Goal: Task Accomplishment & Management: Complete application form

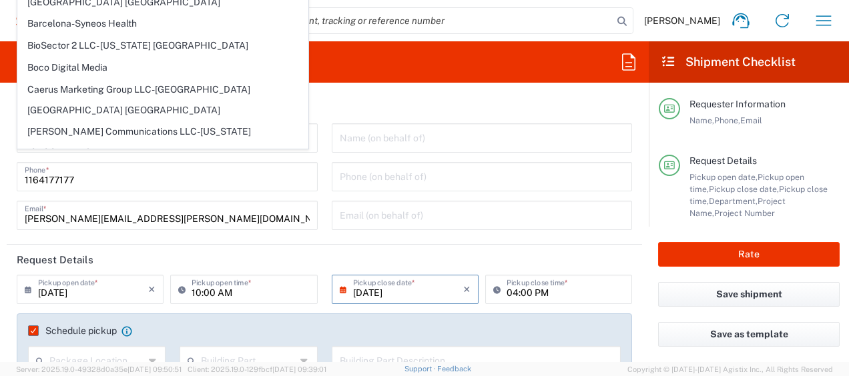
scroll to position [534, 0]
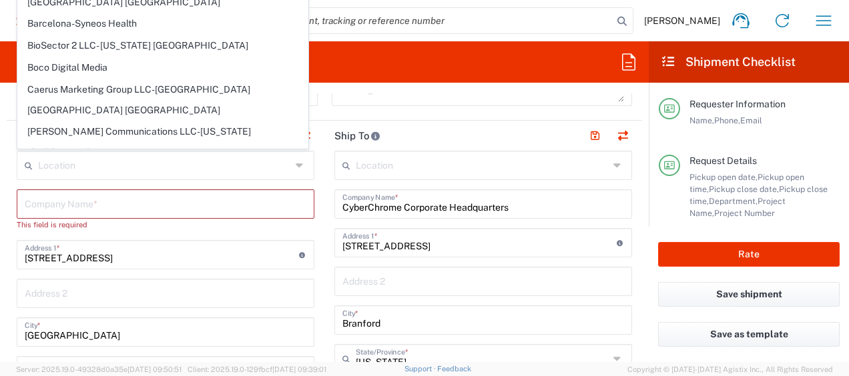
click at [457, 103] on div "Message" at bounding box center [482, 90] width 301 height 31
type input "Syneos Health Argentina SA"
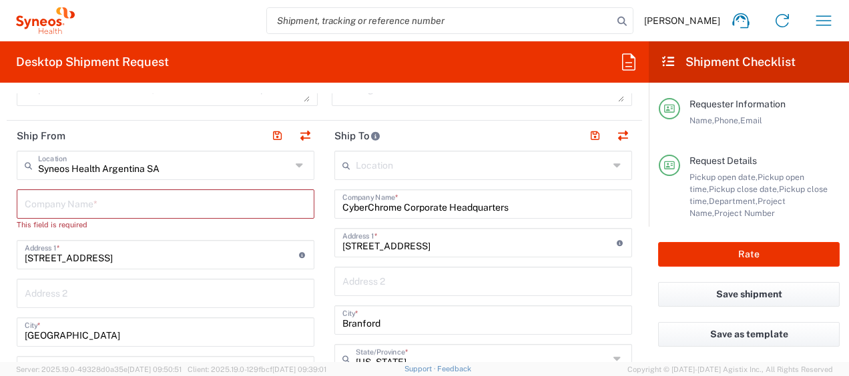
click at [127, 171] on input "Syneos Health Argentina SA" at bounding box center [164, 164] width 253 height 23
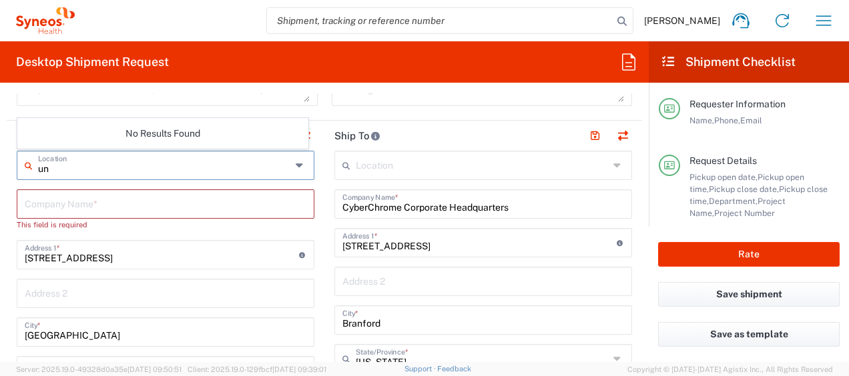
type input "u"
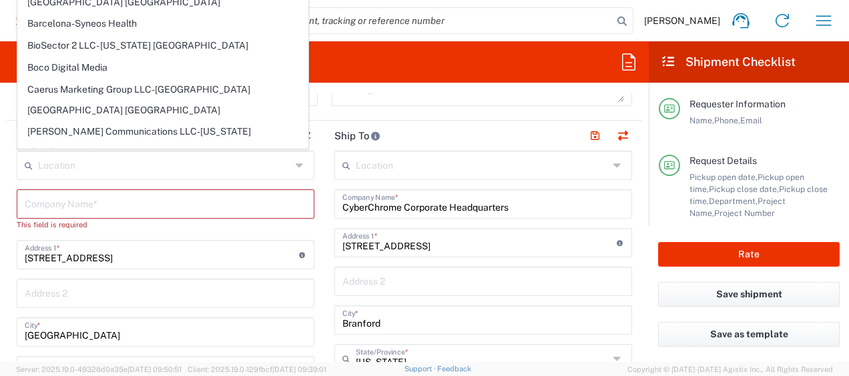
click at [4, 196] on form "Requester Information [PERSON_NAME] Name * [PHONE_NUMBER] Phone * [PERSON_NAME]…" at bounding box center [324, 227] width 649 height 269
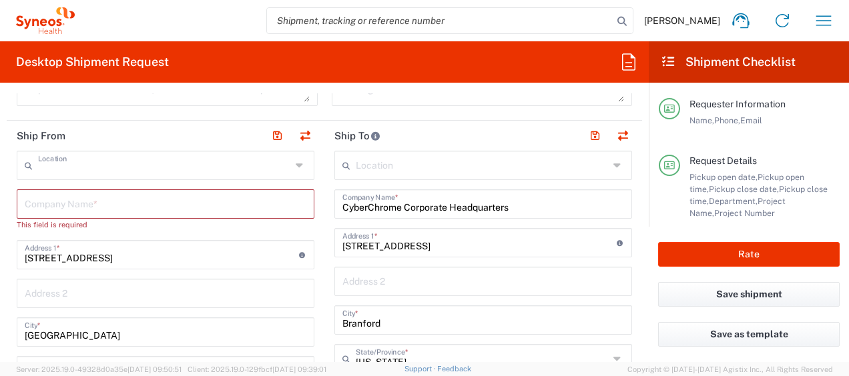
type input "Syneos Health Argentina SA"
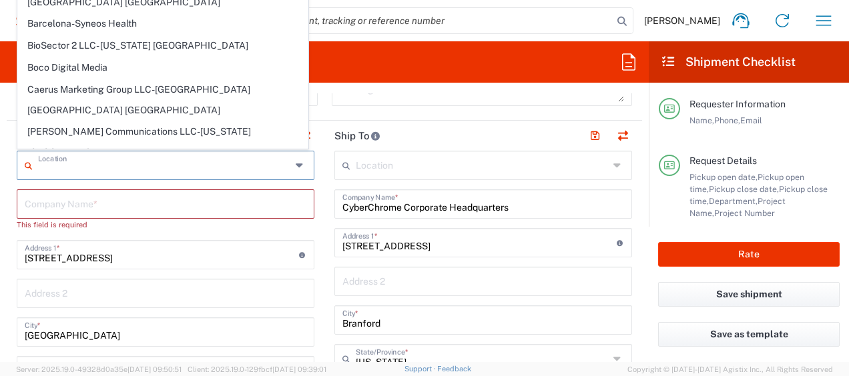
drag, startPoint x: 236, startPoint y: 167, endPoint x: 117, endPoint y: 206, distance: 125.6
click at [26, 171] on div "Location" at bounding box center [166, 165] width 298 height 29
type input "U"
click at [89, 202] on input "text" at bounding box center [166, 203] width 282 height 23
click at [4, 168] on form "Requester Information [PERSON_NAME] Name * [PHONE_NUMBER] Phone * [PERSON_NAME]…" at bounding box center [324, 227] width 649 height 269
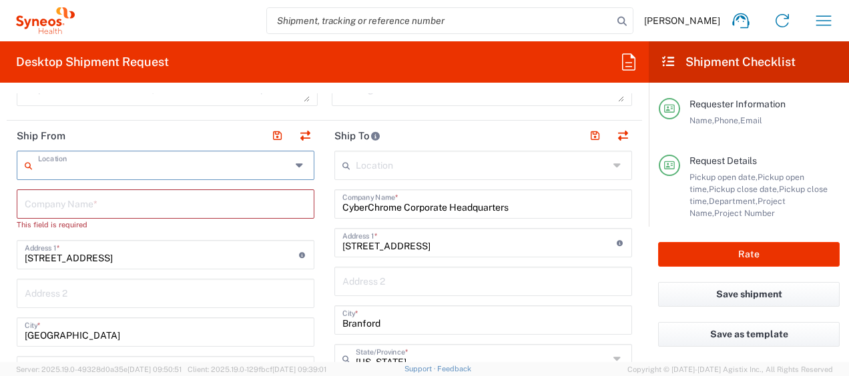
type input "Syneos Health Argentina SA"
click at [103, 204] on input "text" at bounding box center [166, 203] width 282 height 23
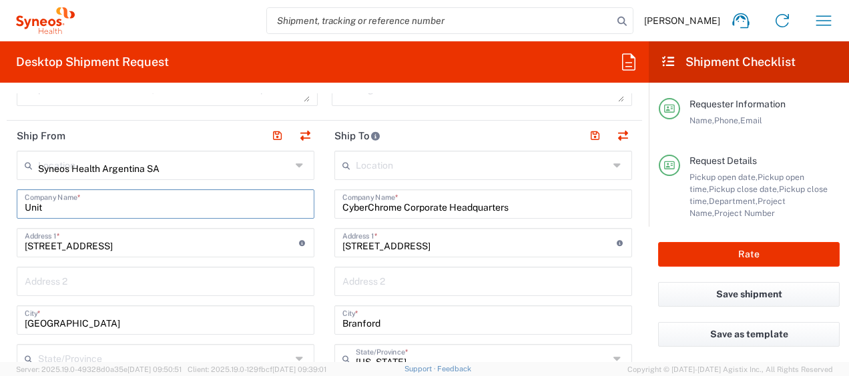
type input "Unity"
type input "Unity Clinical Research"
drag, startPoint x: 180, startPoint y: 244, endPoint x: 255, endPoint y: 248, distance: 74.9
click at [180, 244] on input "[STREET_ADDRESS]" at bounding box center [162, 241] width 274 height 23
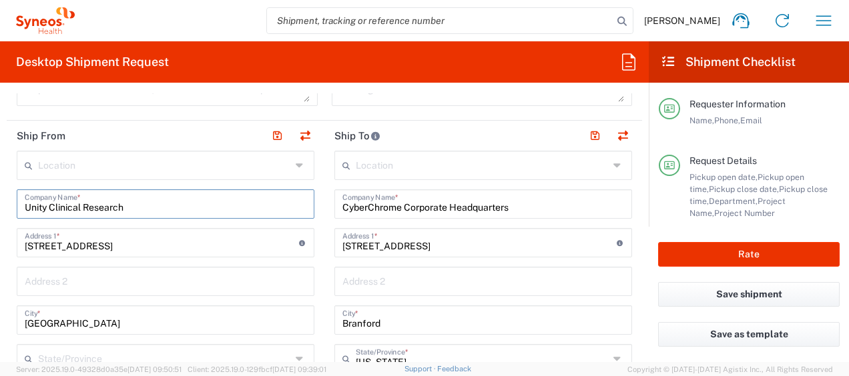
click at [180, 244] on input "[STREET_ADDRESS]" at bounding box center [162, 241] width 274 height 23
click at [179, 244] on input "[STREET_ADDRESS]" at bounding box center [162, 241] width 274 height 23
paste input "[STREET_ADDRESS][PERSON_NAME]"
type input "[STREET_ADDRESS][PERSON_NAME]"
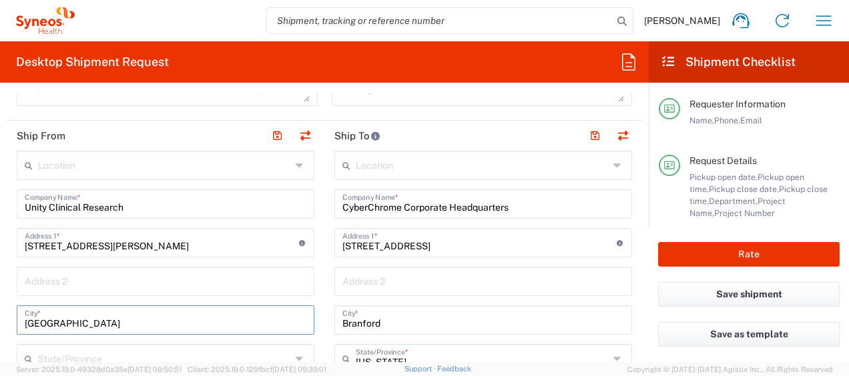
click at [106, 324] on input "[GEOGRAPHIC_DATA]" at bounding box center [166, 319] width 282 height 23
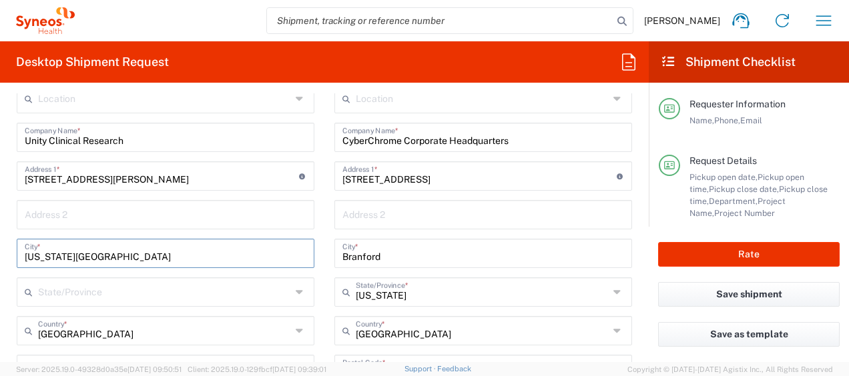
type input "[US_STATE][GEOGRAPHIC_DATA]"
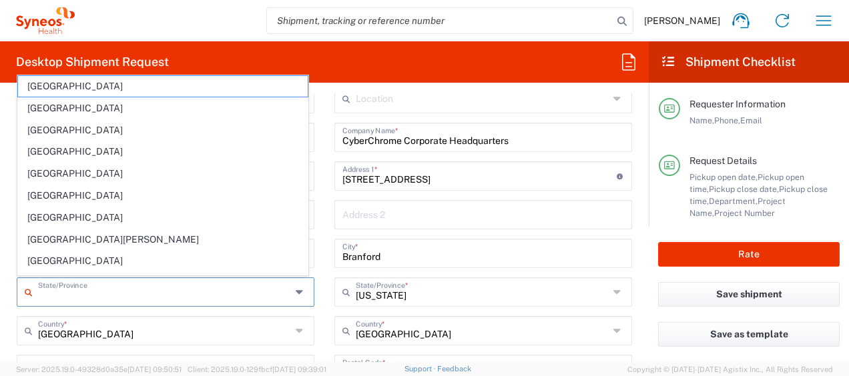
click at [143, 292] on input "text" at bounding box center [164, 291] width 253 height 23
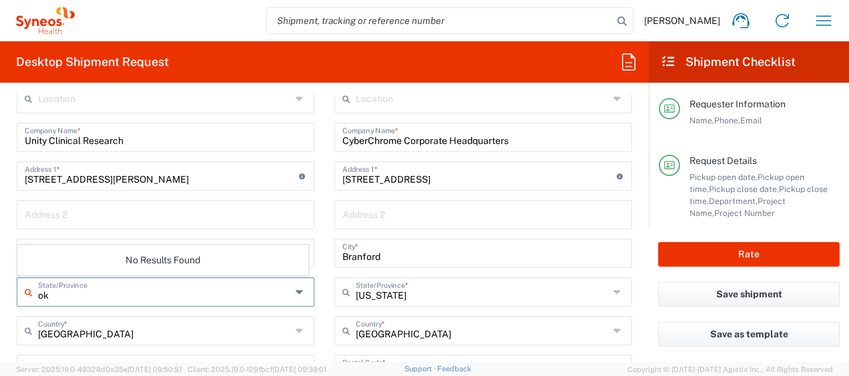
type input "o"
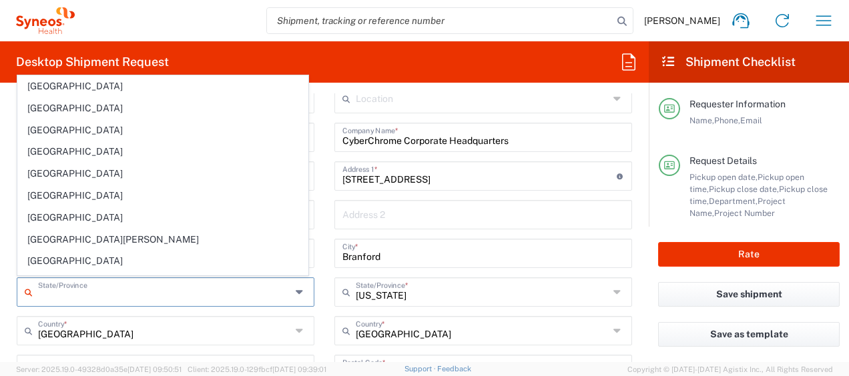
click at [139, 335] on input "[GEOGRAPHIC_DATA]" at bounding box center [164, 329] width 253 height 23
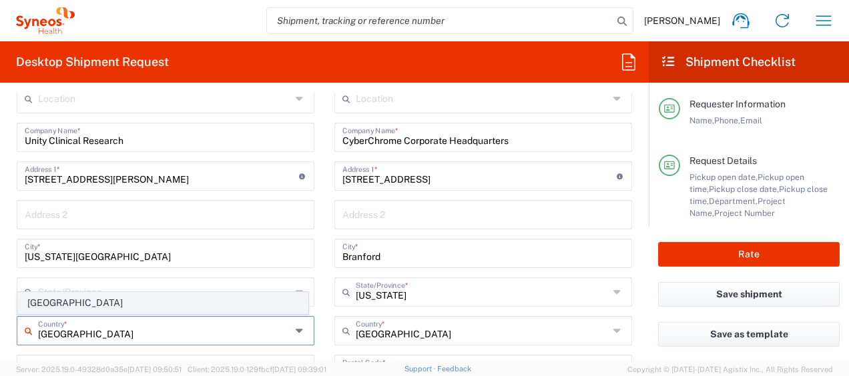
click at [27, 299] on span "[GEOGRAPHIC_DATA]" at bounding box center [163, 303] width 290 height 21
type input "[GEOGRAPHIC_DATA]"
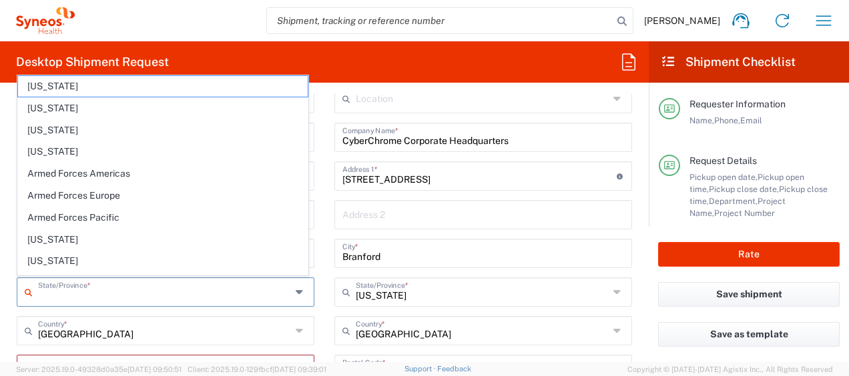
click at [107, 287] on input "text" at bounding box center [164, 291] width 253 height 23
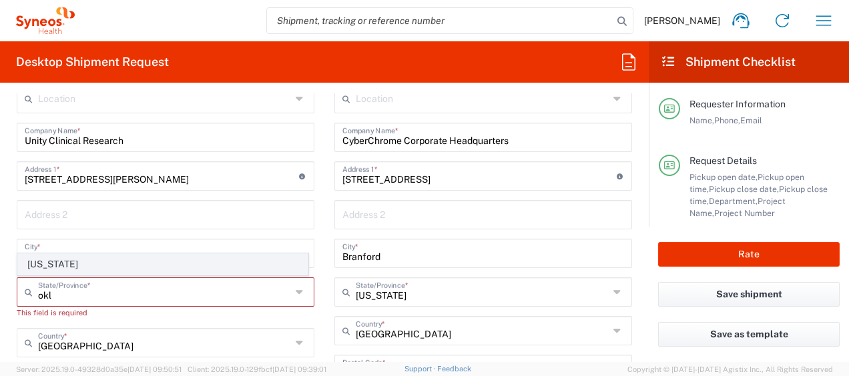
click at [40, 267] on span "[US_STATE]" at bounding box center [163, 264] width 290 height 21
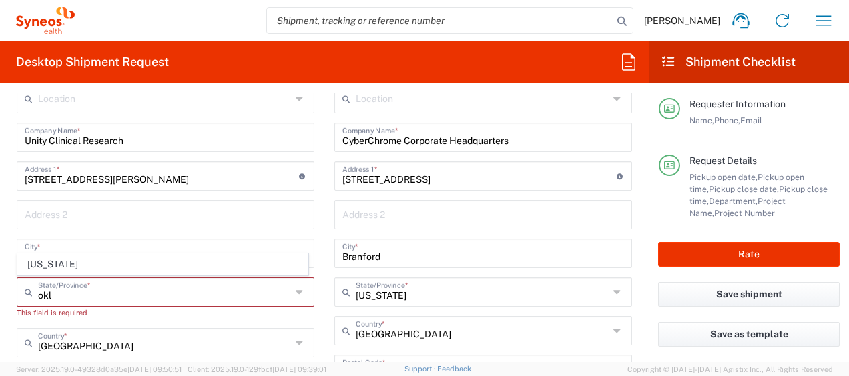
type input "[US_STATE]"
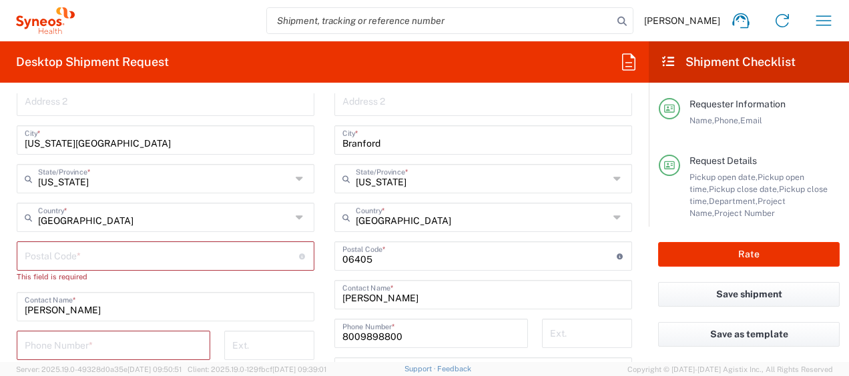
scroll to position [734, 0]
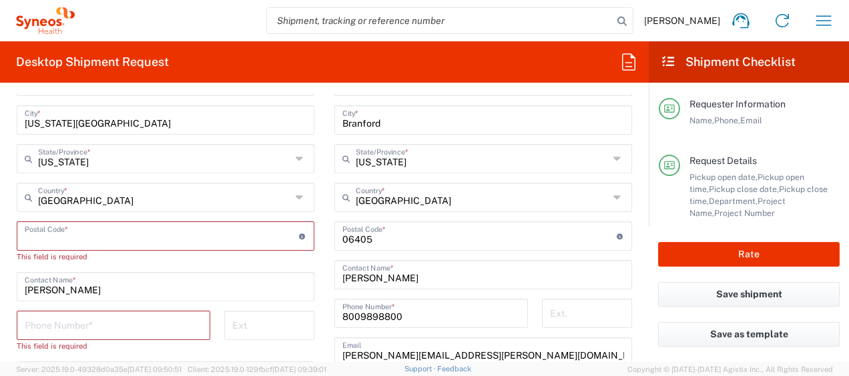
click at [182, 239] on input "undefined" at bounding box center [162, 235] width 274 height 23
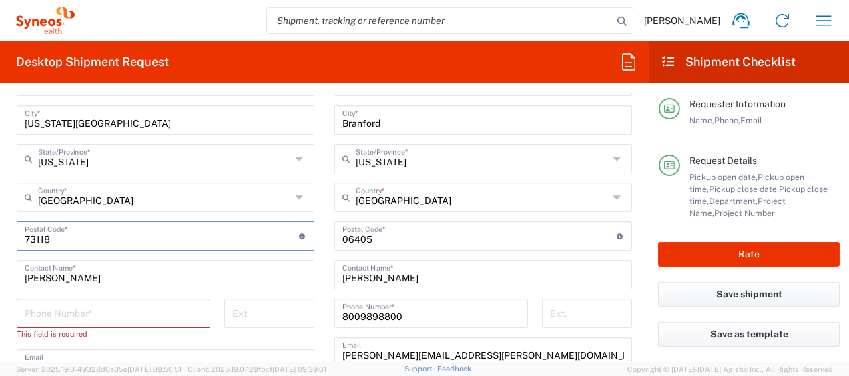
type input "73118"
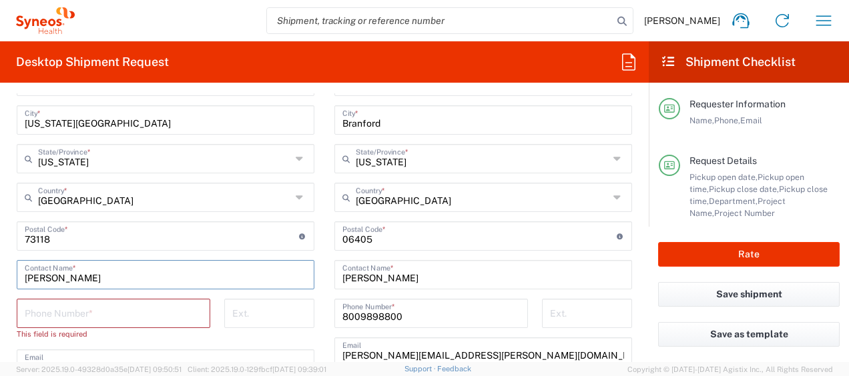
drag, startPoint x: 95, startPoint y: 279, endPoint x: -3, endPoint y: 280, distance: 98.1
click at [0, 280] on html "[PERSON_NAME] Home Shipment estimator Shipment tracking Desktop shipment reques…" at bounding box center [424, 188] width 849 height 376
type input "[PERSON_NAME]"
click at [149, 308] on input "tel" at bounding box center [114, 312] width 178 height 23
paste input "[PHONE_NUMBER]"
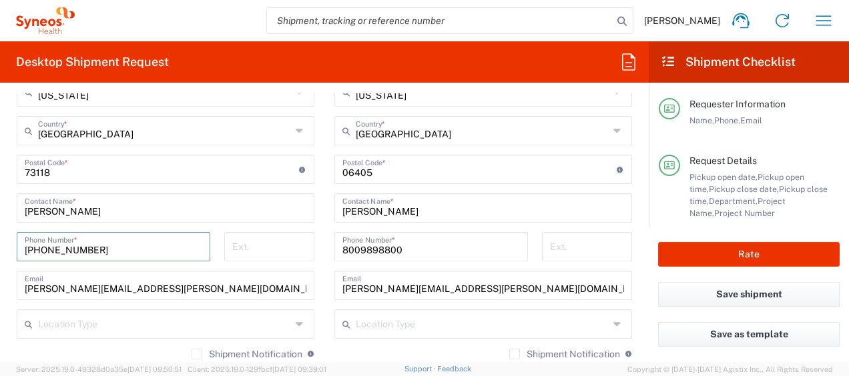
scroll to position [868, 0]
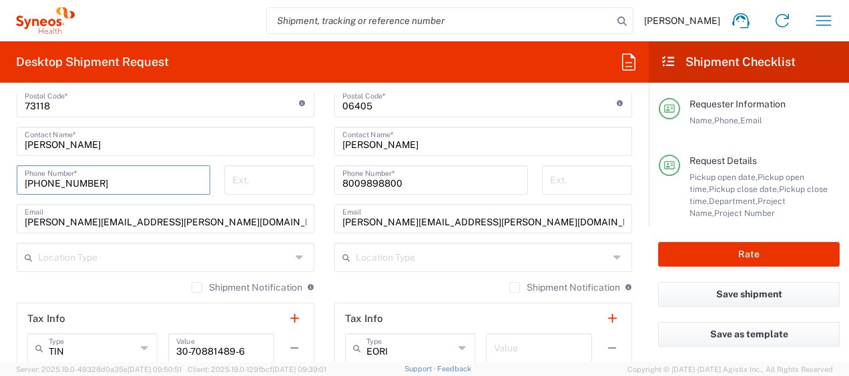
type input "[PHONE_NUMBER]"
drag, startPoint x: 235, startPoint y: 220, endPoint x: 273, endPoint y: 219, distance: 38.1
click at [235, 220] on input "[PERSON_NAME][EMAIL_ADDRESS][PERSON_NAME][DOMAIN_NAME]" at bounding box center [166, 217] width 282 height 23
drag, startPoint x: 109, startPoint y: 223, endPoint x: -3, endPoint y: 226, distance: 111.5
click at [0, 226] on html "[PERSON_NAME] Home Shipment estimator Shipment tracking Desktop shipment reques…" at bounding box center [424, 188] width 849 height 376
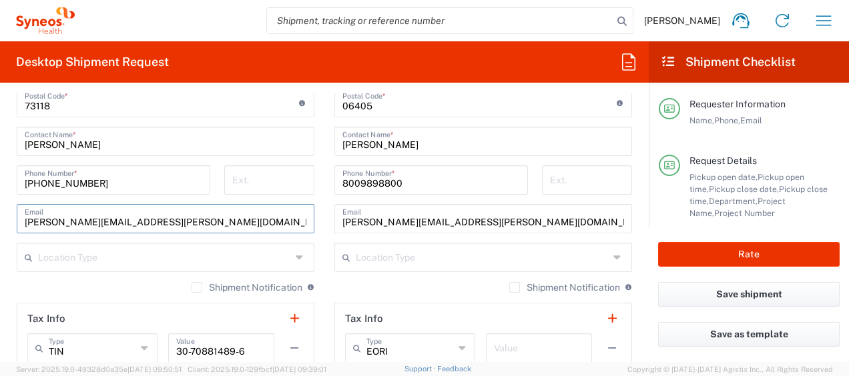
paste input "kburroughs@unityclinical"
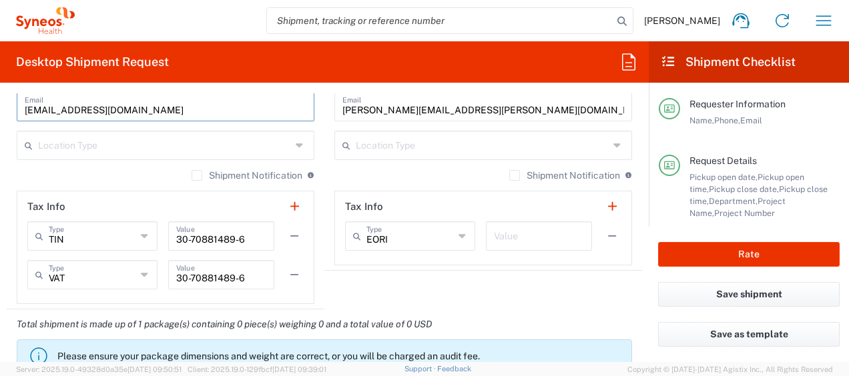
scroll to position [1001, 0]
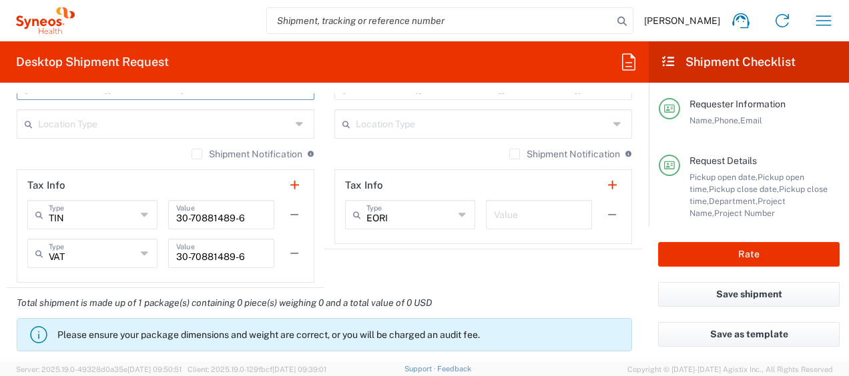
type input "[EMAIL_ADDRESS][DOMAIN_NAME]"
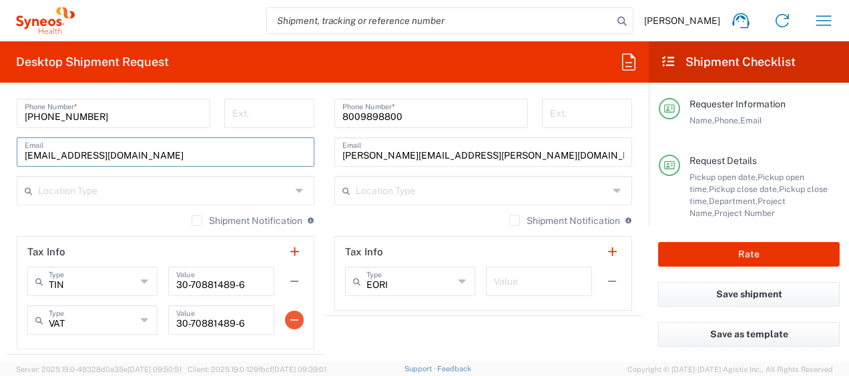
click at [285, 320] on button "button" at bounding box center [294, 320] width 19 height 19
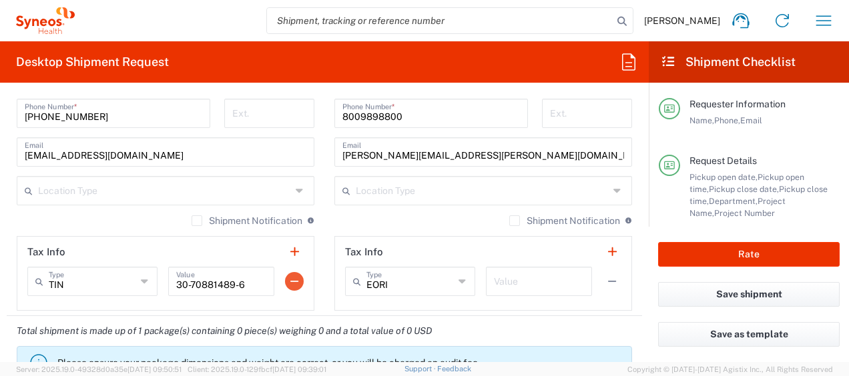
click at [294, 282] on button "button" at bounding box center [294, 281] width 19 height 19
click at [295, 253] on button "button" at bounding box center [294, 252] width 19 height 19
click at [141, 281] on icon at bounding box center [145, 281] width 9 height 21
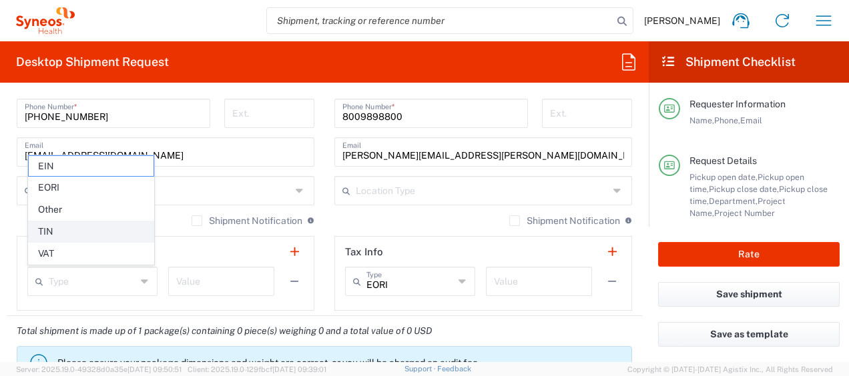
click at [59, 234] on span "TIN" at bounding box center [91, 232] width 125 height 21
type input "TIN"
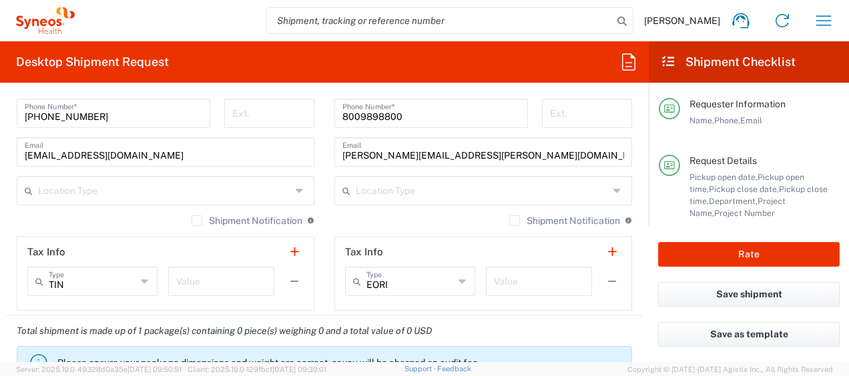
click at [184, 283] on input "text" at bounding box center [221, 280] width 90 height 23
type input "592407464"
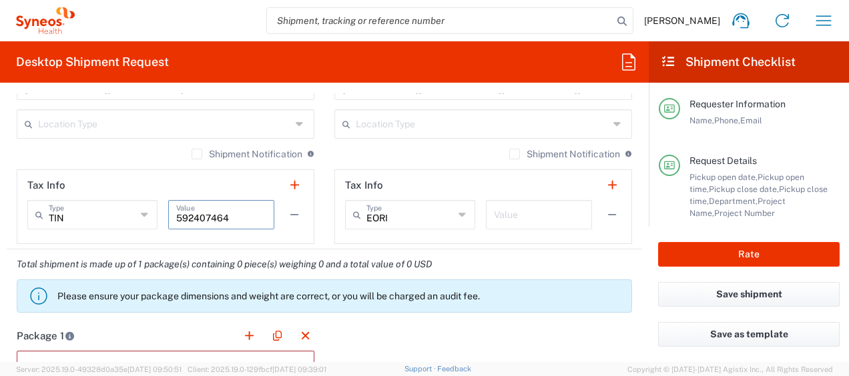
scroll to position [1068, 0]
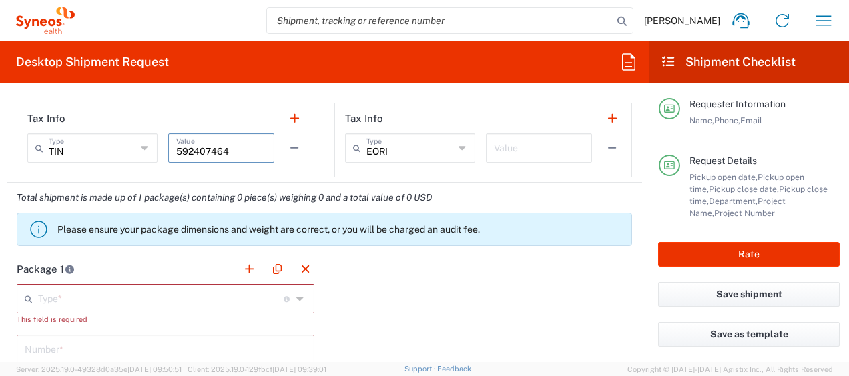
click at [297, 296] on icon at bounding box center [301, 298] width 10 height 21
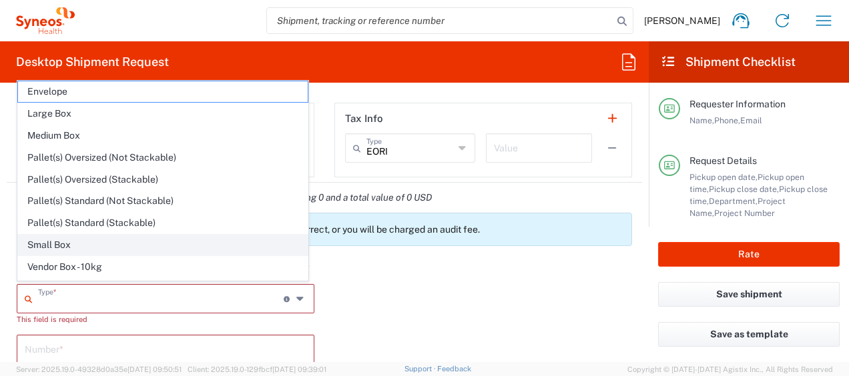
scroll to position [35, 0]
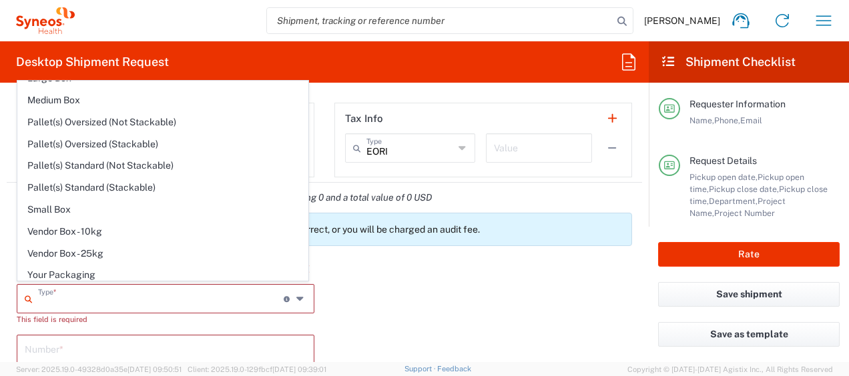
drag, startPoint x: 168, startPoint y: 273, endPoint x: 264, endPoint y: 271, distance: 96.8
click at [168, 272] on span "Your Packaging" at bounding box center [163, 275] width 290 height 21
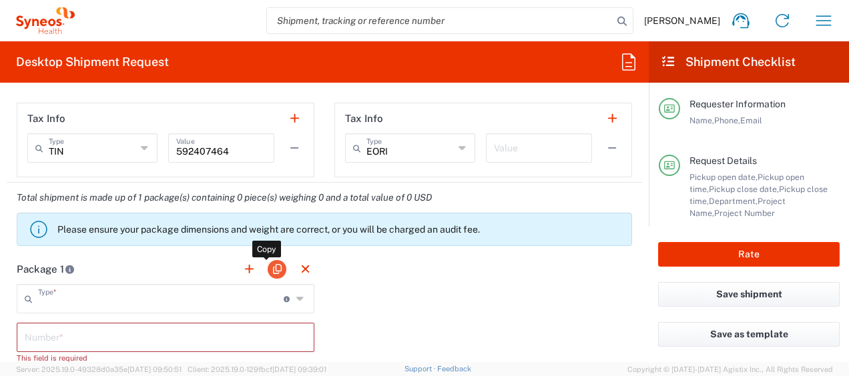
type input "Your Packaging"
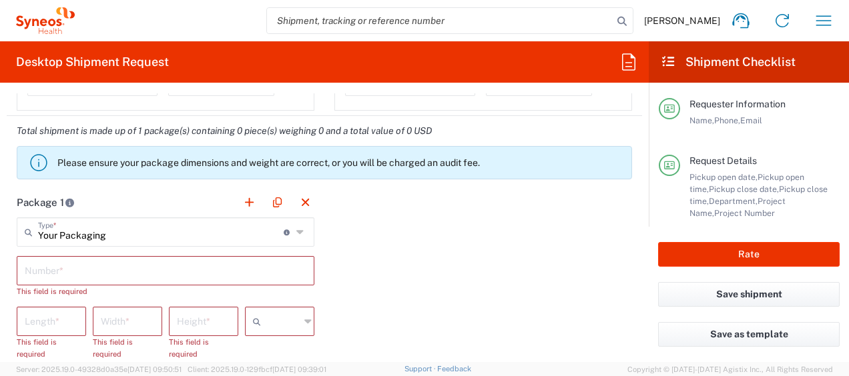
scroll to position [1201, 0]
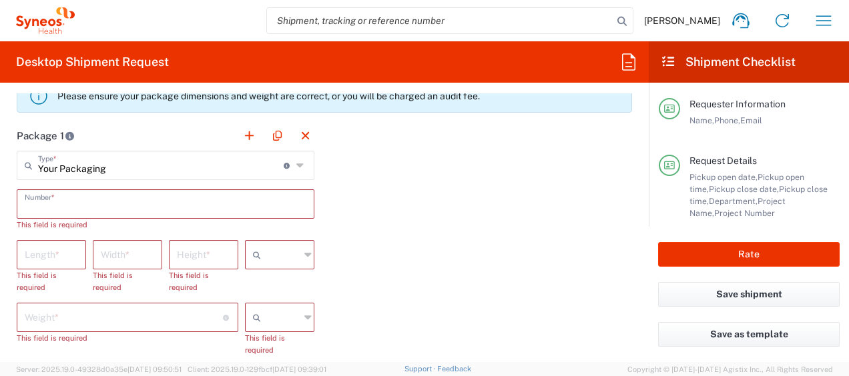
click at [88, 203] on input "text" at bounding box center [166, 203] width 282 height 23
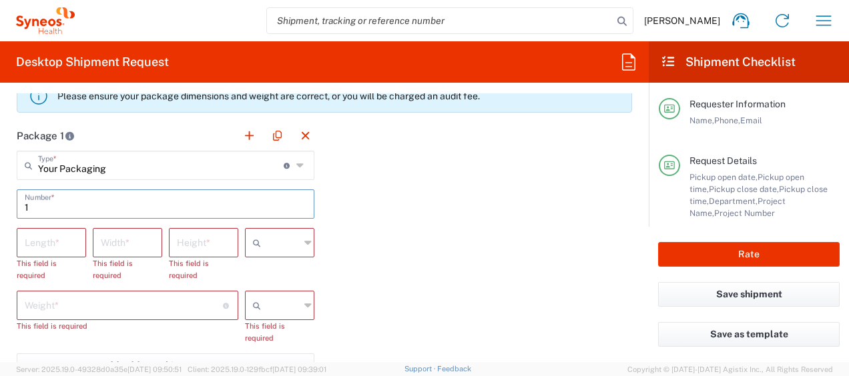
type input "1"
click at [380, 199] on div "Package 1 Your Packaging Type * Material used to package goods Envelope Large B…" at bounding box center [324, 291] width 635 height 341
click at [53, 242] on input "number" at bounding box center [51, 241] width 53 height 23
type input "9.5"
click at [114, 242] on input "number" at bounding box center [127, 241] width 53 height 23
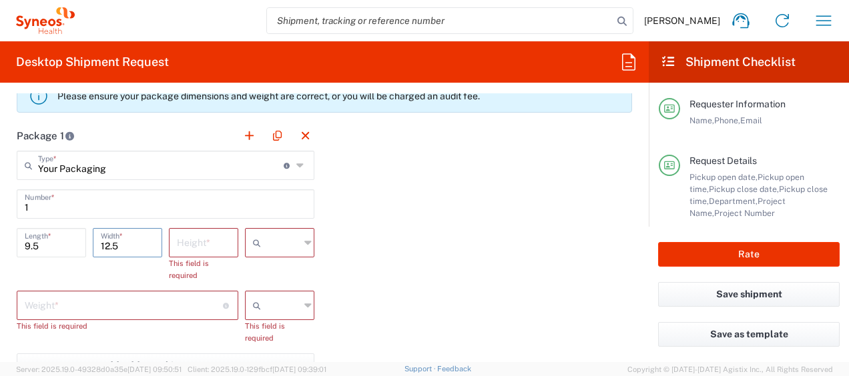
type input "12.5"
click at [214, 239] on input "number" at bounding box center [203, 241] width 53 height 23
click at [287, 240] on input "text" at bounding box center [282, 242] width 33 height 21
click at [274, 310] on span "in" at bounding box center [274, 313] width 65 height 21
type input "in"
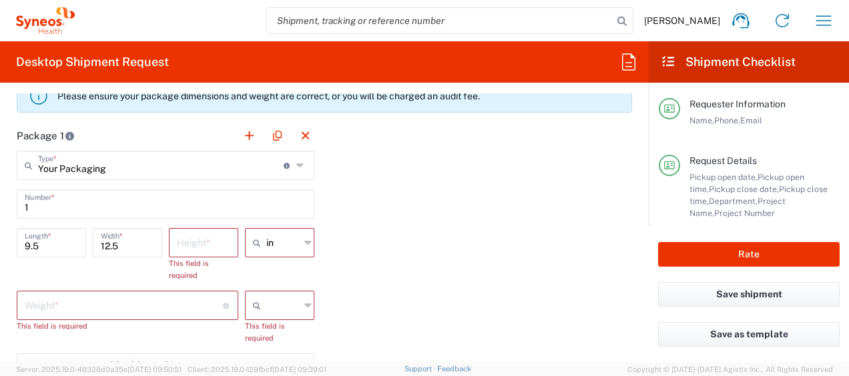
drag, startPoint x: 291, startPoint y: 306, endPoint x: 288, endPoint y: 331, distance: 25.6
click at [290, 306] on input "text" at bounding box center [282, 305] width 33 height 21
click at [278, 350] on span "lbs" at bounding box center [274, 354] width 65 height 21
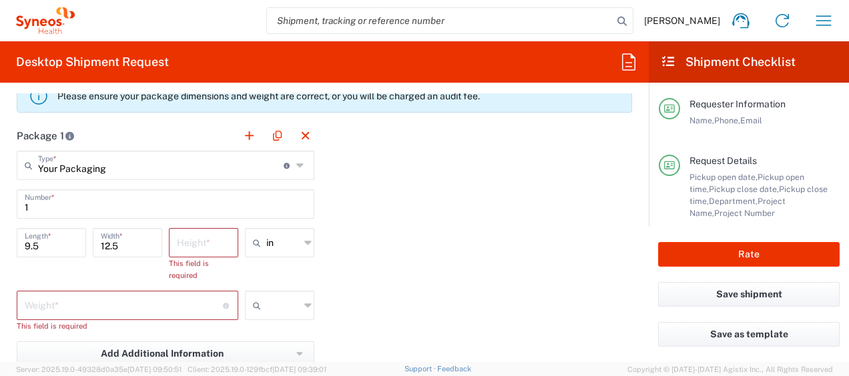
type input "lbs"
click at [124, 304] on input "number" at bounding box center [124, 304] width 198 height 23
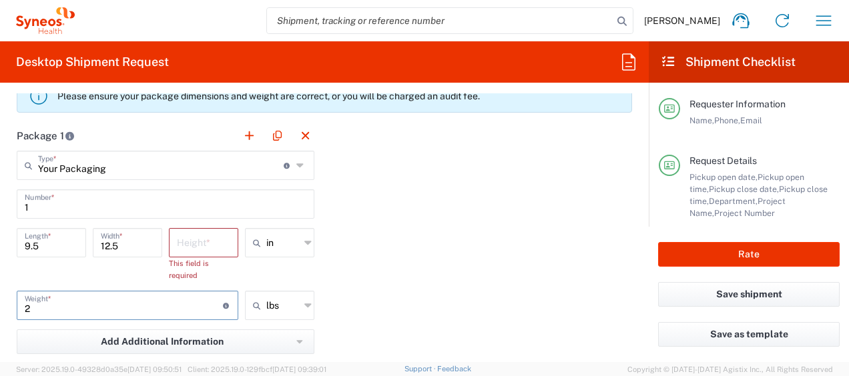
type input "2"
click at [424, 246] on div "Package 1 Your Packaging Type * Material used to package goods Envelope Large B…" at bounding box center [324, 279] width 635 height 317
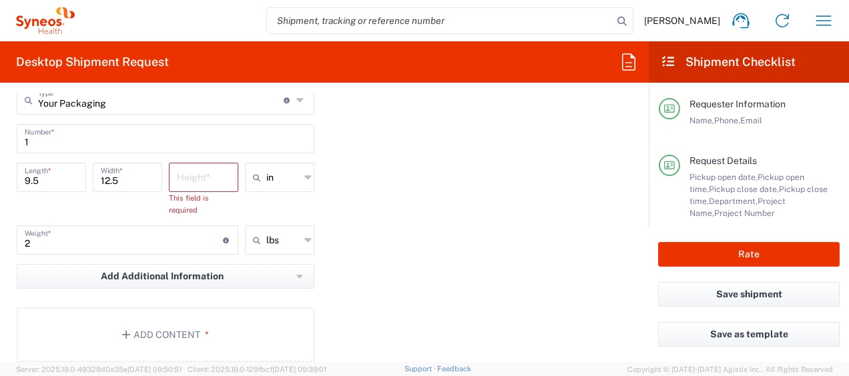
scroll to position [1268, 0]
click at [208, 174] on input "number" at bounding box center [203, 175] width 53 height 23
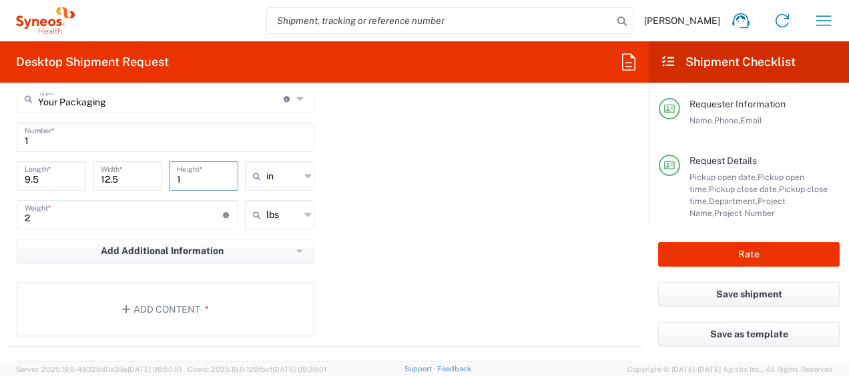
type input "1"
click at [452, 194] on div "Package 1 Your Packaging Type * Material used to package goods Envelope Large B…" at bounding box center [324, 200] width 635 height 293
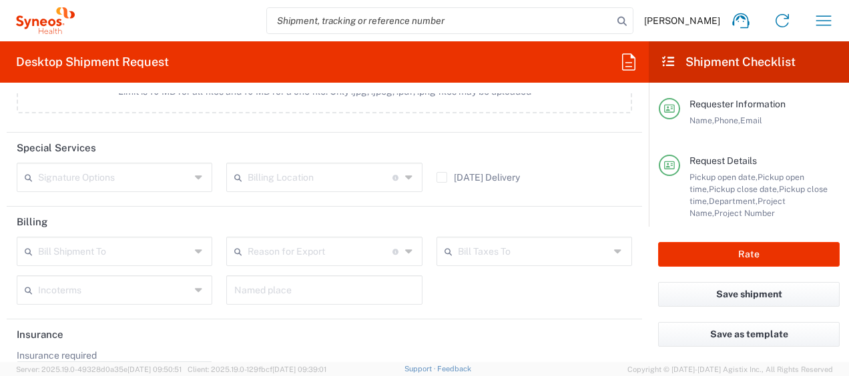
scroll to position [1707, 0]
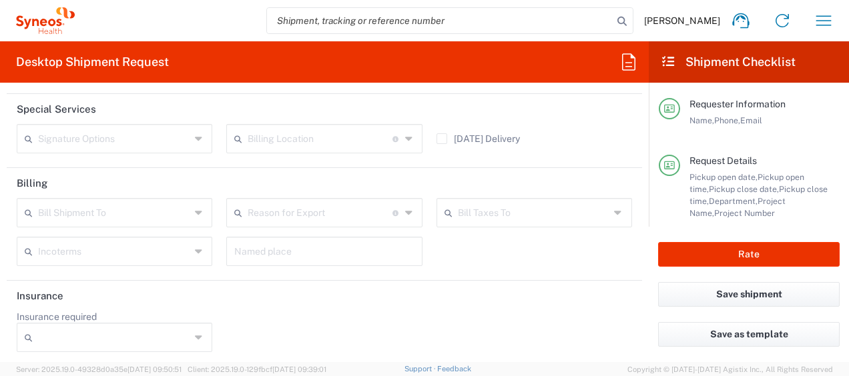
click at [195, 212] on icon at bounding box center [200, 212] width 10 height 21
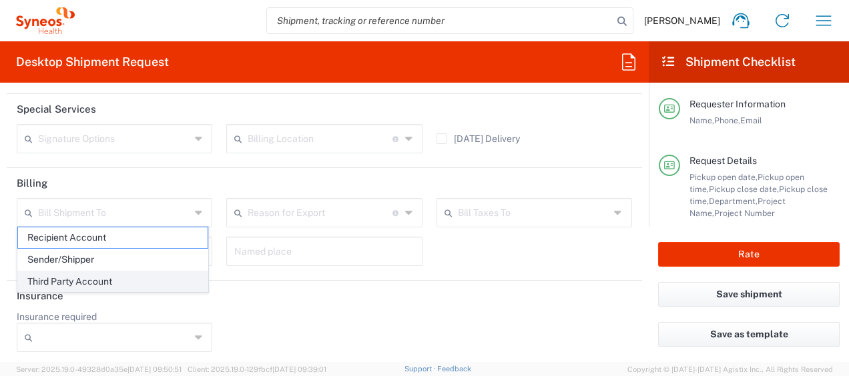
click at [116, 276] on span "Third Party Account" at bounding box center [113, 282] width 190 height 21
type input "Third Party Account"
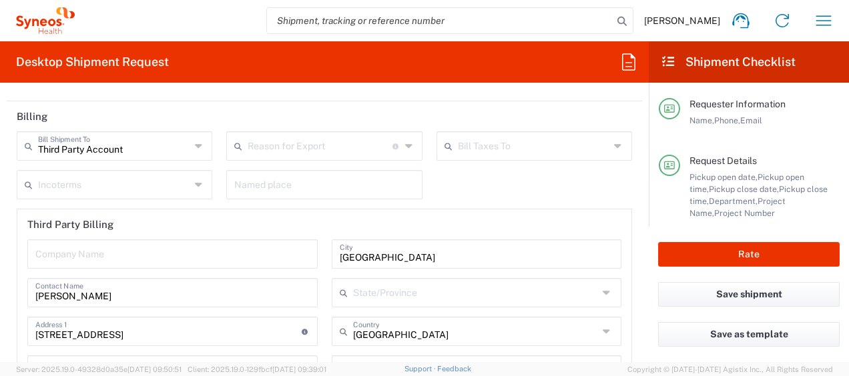
scroll to position [1841, 0]
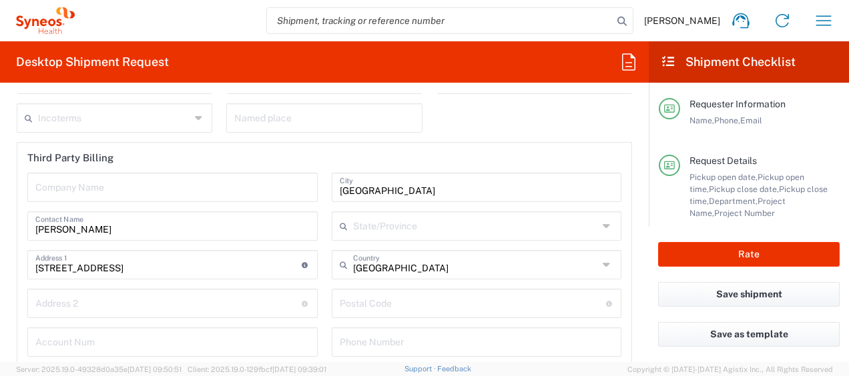
click at [231, 179] on input "text" at bounding box center [172, 186] width 274 height 23
type input "Syneos Health"
type input "337"
type input "[US_STATE]"
type input "27560"
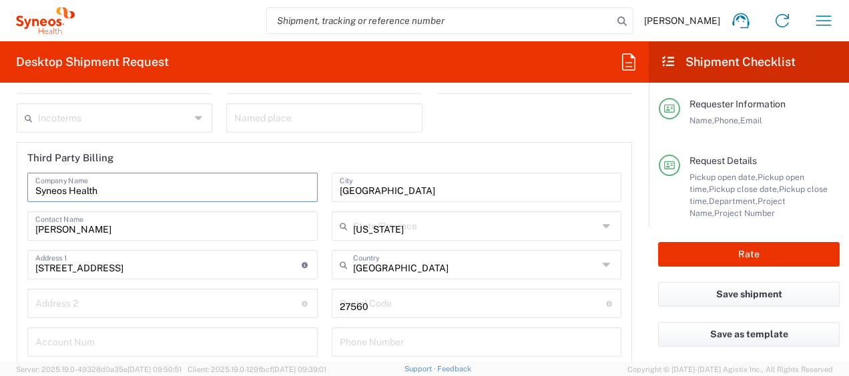
type input "9847108502"
click at [8, 164] on main "Third Party Account Bill Shipment To Recipient Account Sender/Shipper Third Par…" at bounding box center [324, 218] width 635 height 307
click at [101, 158] on h2 "Third Party Billing" at bounding box center [70, 157] width 86 height 13
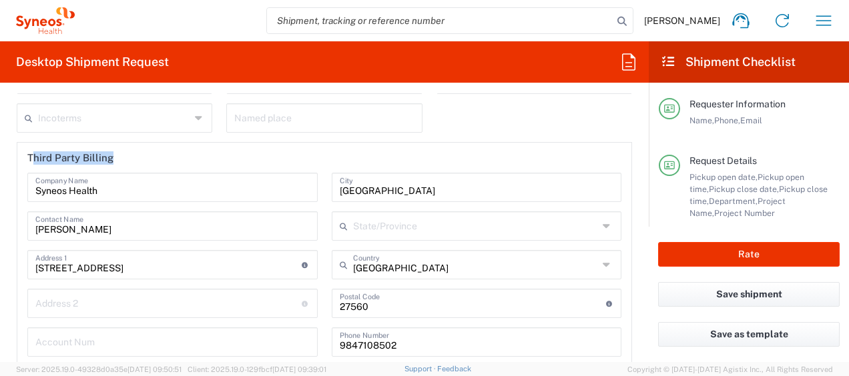
scroll to position [1907, 0]
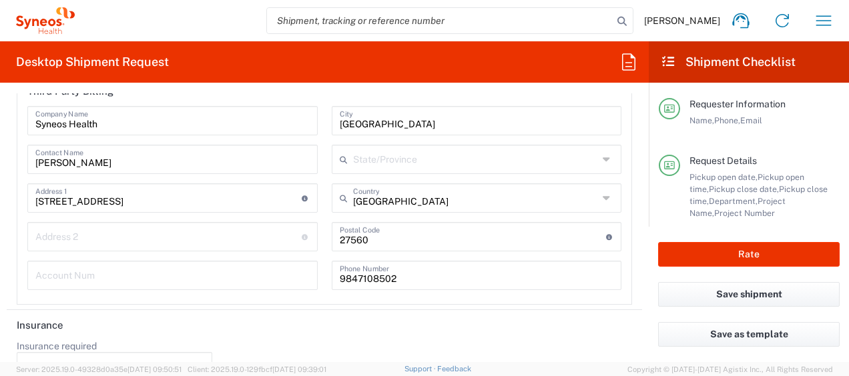
click at [123, 160] on input "[PERSON_NAME]" at bounding box center [172, 158] width 274 height 23
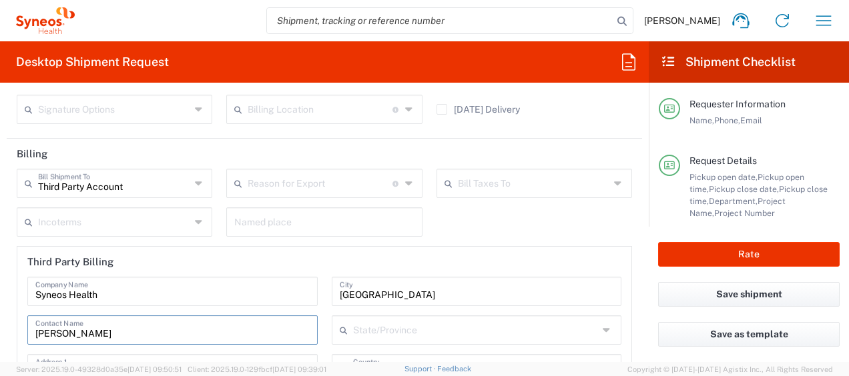
scroll to position [1803, 0]
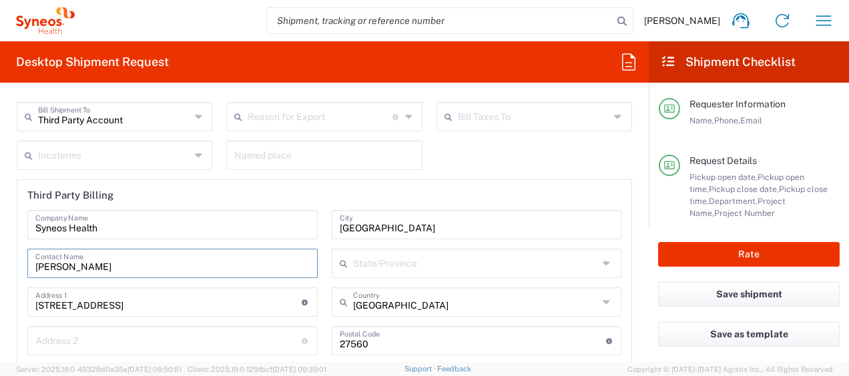
click at [170, 226] on input "Syneos Health" at bounding box center [172, 223] width 274 height 23
drag, startPoint x: 112, startPoint y: 263, endPoint x: 17, endPoint y: 266, distance: 94.8
click at [17, 266] on main "Syneos Health Company Name [PERSON_NAME] Contact Name [STREET_ADDRESS] Address …" at bounding box center [324, 307] width 614 height 194
click at [406, 220] on input "[GEOGRAPHIC_DATA]" at bounding box center [477, 223] width 274 height 23
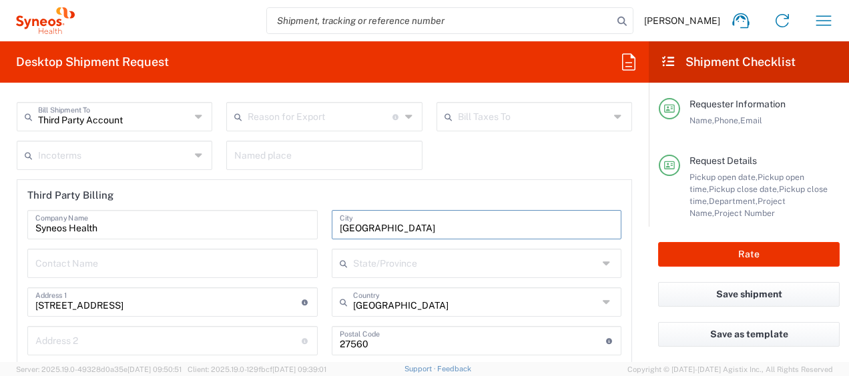
click at [181, 263] on input "text" at bounding box center [172, 262] width 274 height 23
type input "l"
type input "[PERSON_NAME]"
click at [415, 228] on input "[GEOGRAPHIC_DATA]" at bounding box center [477, 223] width 274 height 23
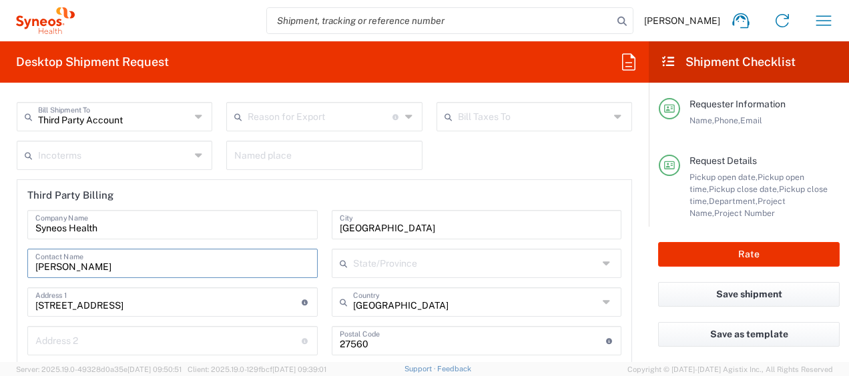
click at [415, 228] on input "[GEOGRAPHIC_DATA]" at bounding box center [477, 223] width 274 height 23
click at [603, 300] on icon at bounding box center [608, 302] width 11 height 21
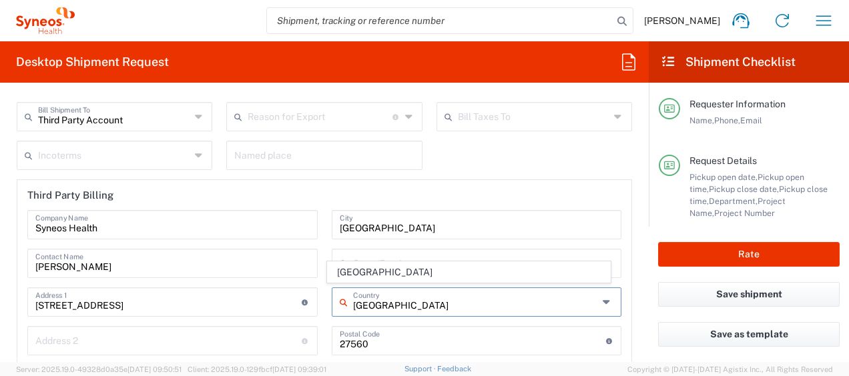
type input "[GEOGRAPHIC_DATA]"
type input "[US_STATE]"
click at [374, 272] on span "[GEOGRAPHIC_DATA]" at bounding box center [469, 272] width 282 height 21
click at [410, 216] on input "[GEOGRAPHIC_DATA]" at bounding box center [477, 223] width 274 height 23
drag, startPoint x: 410, startPoint y: 216, endPoint x: 411, endPoint y: 224, distance: 8.8
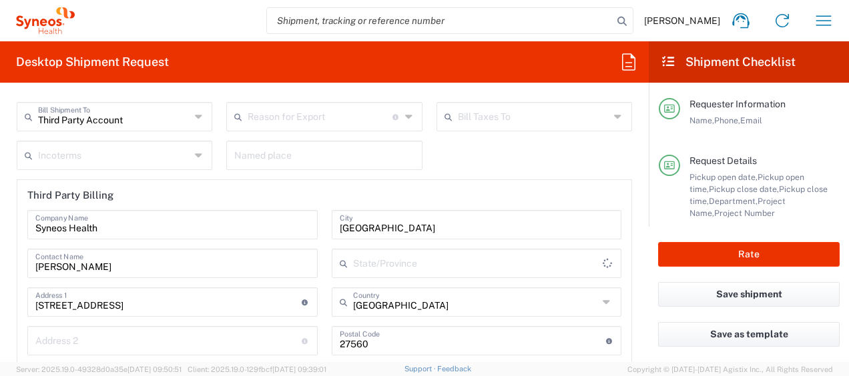
click at [410, 216] on input "[GEOGRAPHIC_DATA]" at bounding box center [477, 223] width 274 height 23
click at [411, 216] on input "[GEOGRAPHIC_DATA]" at bounding box center [477, 223] width 274 height 23
type input "B"
type input "Morrisville"
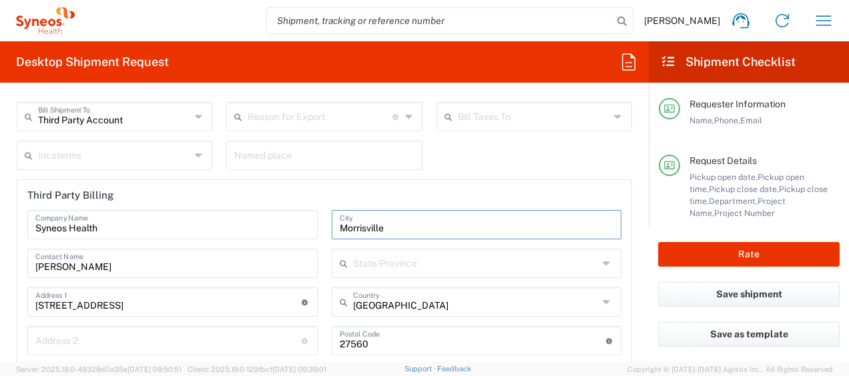
type input "[US_STATE]"
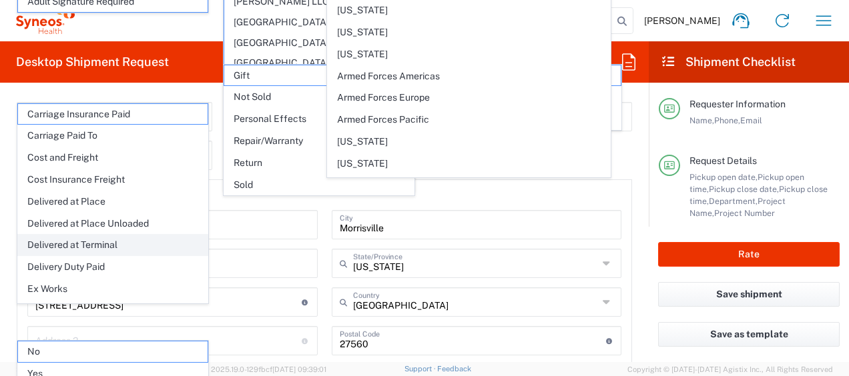
scroll to position [1870, 0]
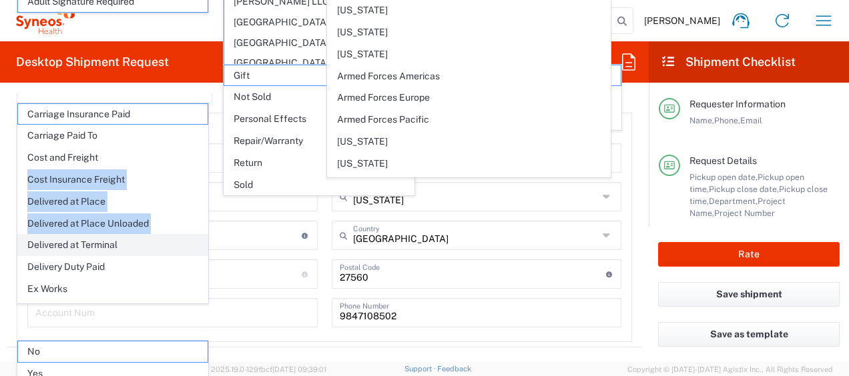
drag, startPoint x: 37, startPoint y: 234, endPoint x: 25, endPoint y: 234, distance: 11.3
click at [25, 234] on ul "Carriage Insurance Paid Carriage Paid To Cost and Freight Cost Insurance Freigh…" at bounding box center [112, 234] width 191 height 263
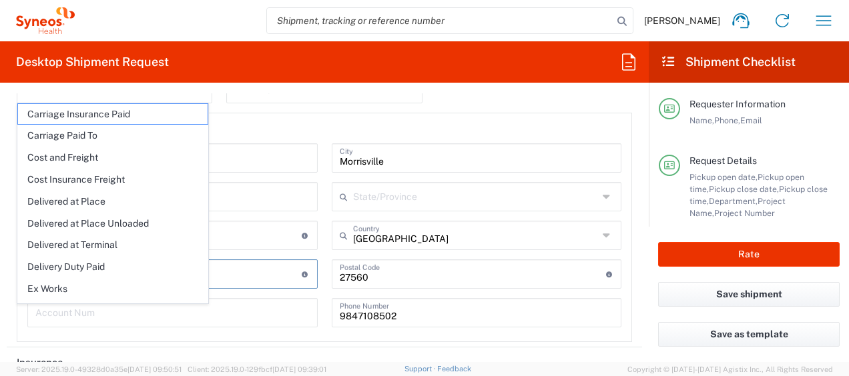
click at [276, 266] on input "text" at bounding box center [168, 273] width 266 height 23
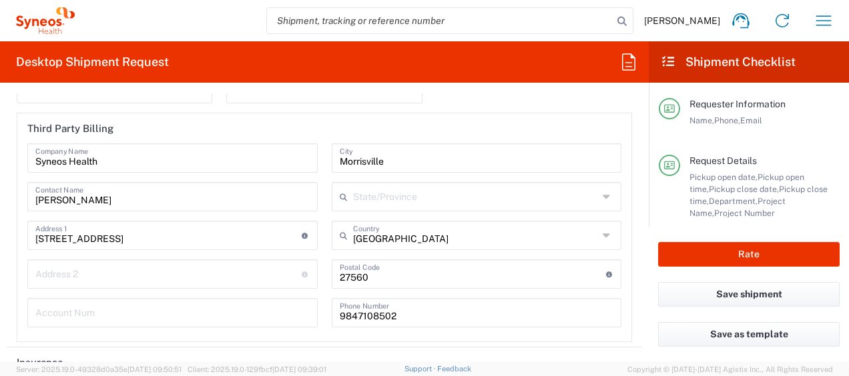
click at [368, 338] on agx-form-section "Billing Third Party Account Bill Shipment To Recipient Account Sender/Shipper T…" at bounding box center [324, 176] width 635 height 342
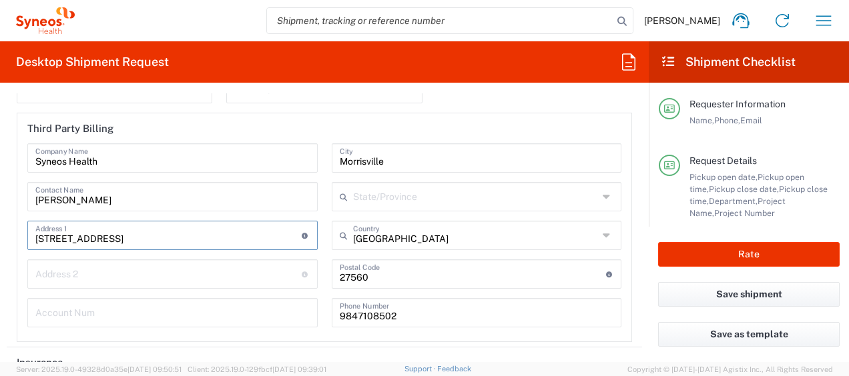
drag, startPoint x: 143, startPoint y: 234, endPoint x: -3, endPoint y: 235, distance: 146.2
click at [0, 235] on html "[PERSON_NAME] Home Shipment estimator Shipment tracking Desktop shipment reques…" at bounding box center [424, 188] width 849 height 376
type input "[GEOGRAPHIC_DATA]"
type input "[US_STATE]"
click at [1, 263] on form "Requester Information [PERSON_NAME] Name * [PHONE_NUMBER] Phone * [PERSON_NAME]…" at bounding box center [324, 227] width 649 height 269
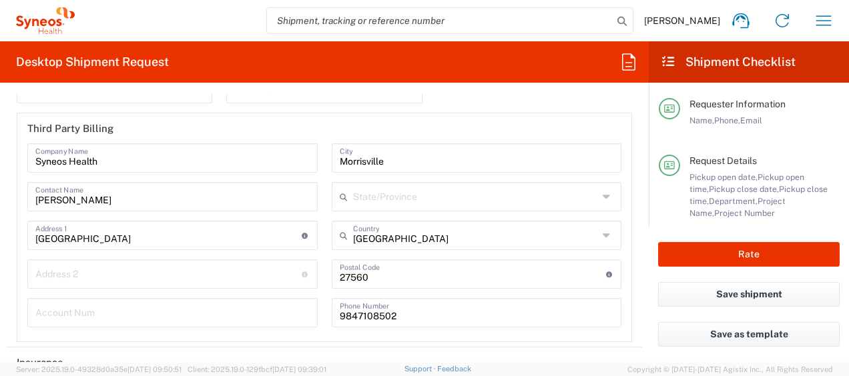
click at [451, 194] on input "text" at bounding box center [476, 195] width 246 height 23
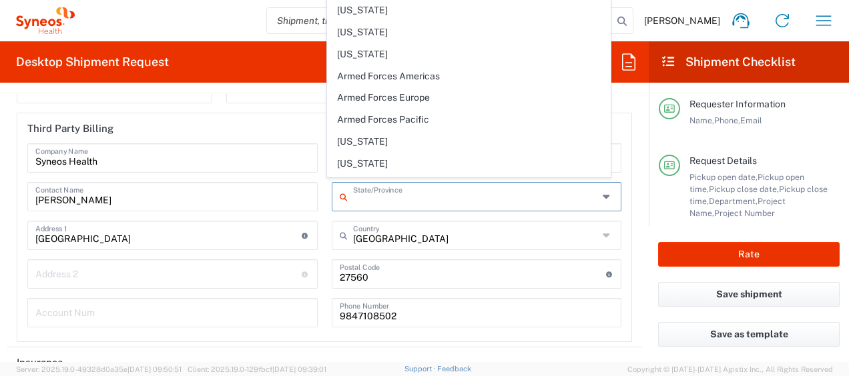
type input "[US_STATE]"
click at [3, 182] on form "Requester Information [PERSON_NAME] Name * [PHONE_NUMBER] Phone * [PERSON_NAME]…" at bounding box center [324, 227] width 649 height 269
click at [380, 192] on input "[US_STATE]" at bounding box center [476, 195] width 246 height 23
click at [0, 184] on html "[PERSON_NAME] Home Shipment estimator Shipment tracking Desktop shipment reques…" at bounding box center [424, 188] width 849 height 376
click at [89, 275] on input "text" at bounding box center [168, 273] width 266 height 23
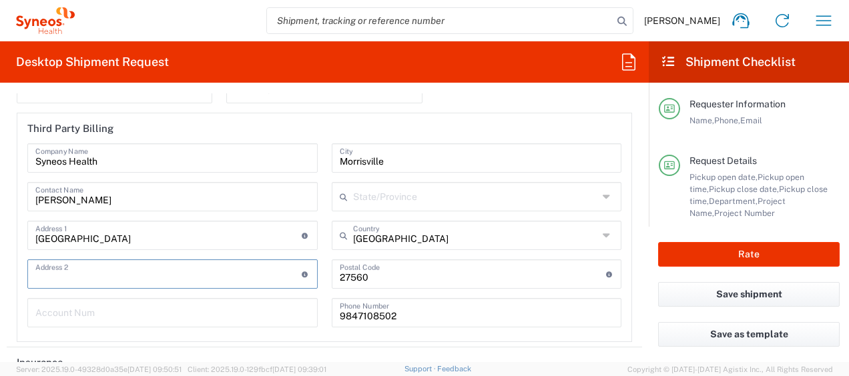
click at [368, 188] on input "text" at bounding box center [476, 195] width 246 height 23
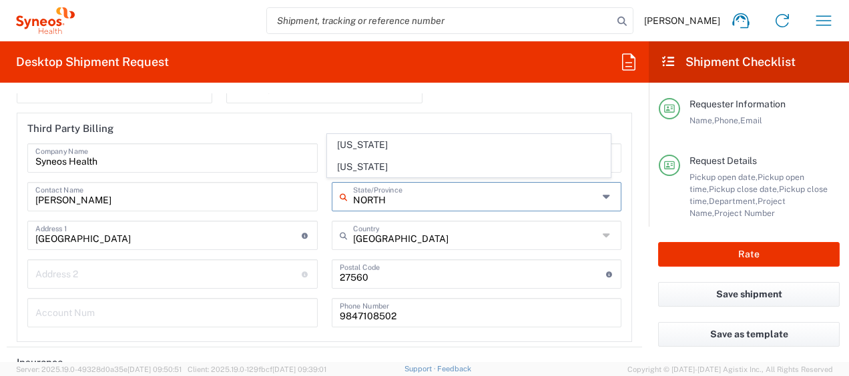
drag, startPoint x: 369, startPoint y: 143, endPoint x: 388, endPoint y: 137, distance: 20.1
click at [369, 143] on span "[US_STATE]" at bounding box center [469, 145] width 282 height 21
type input "[US_STATE]"
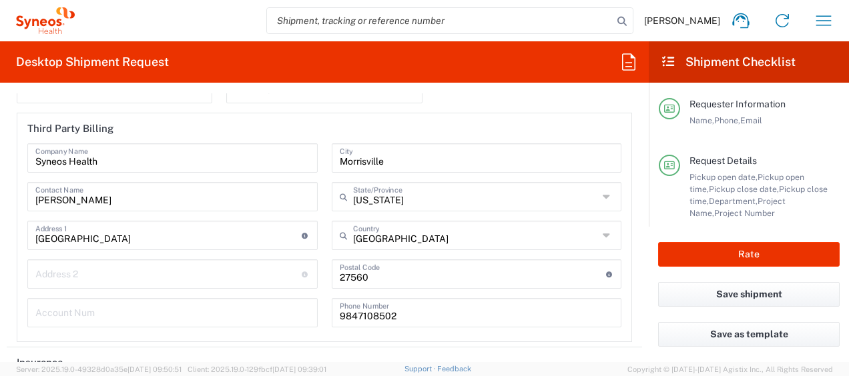
click at [6, 198] on form "Requester Information [PERSON_NAME] Name * [PHONE_NUMBER] Phone * [PERSON_NAME]…" at bounding box center [324, 227] width 649 height 269
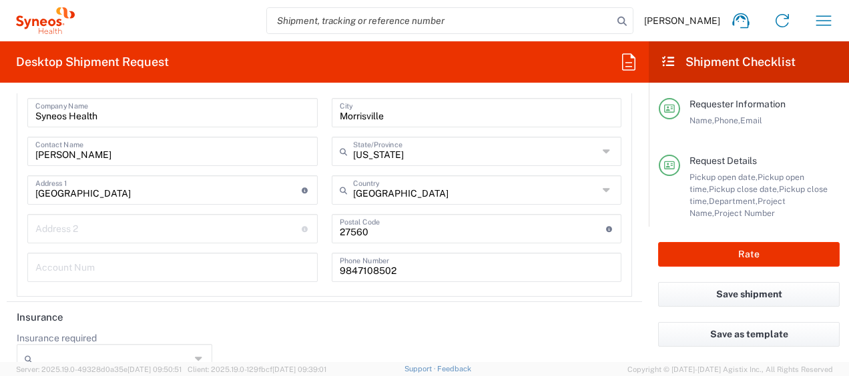
scroll to position [1937, 0]
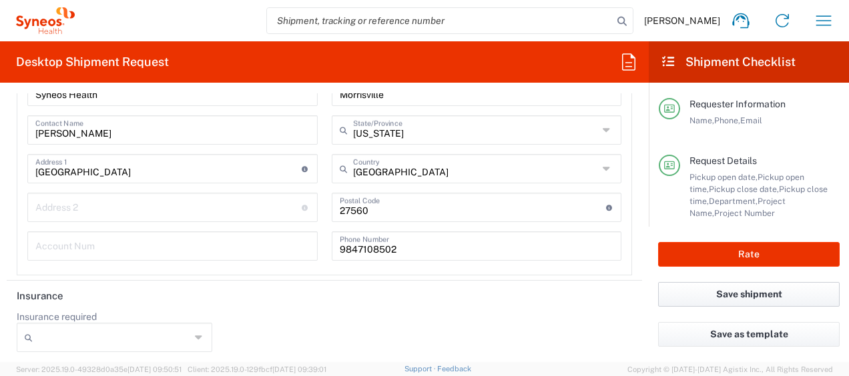
click at [761, 295] on button "Save shipment" at bounding box center [749, 294] width 182 height 25
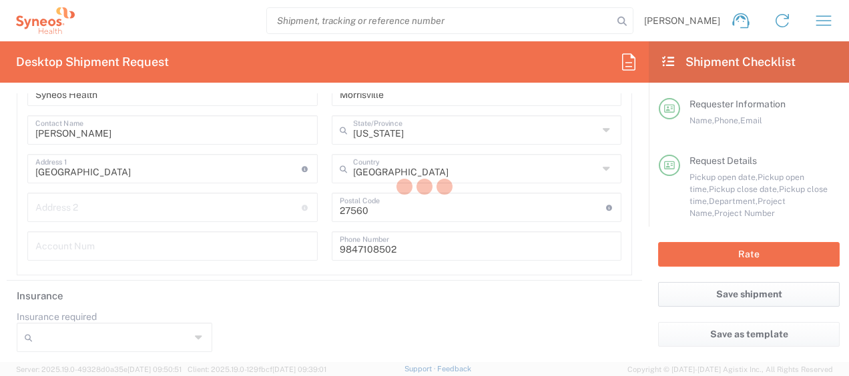
type input "1013180C"
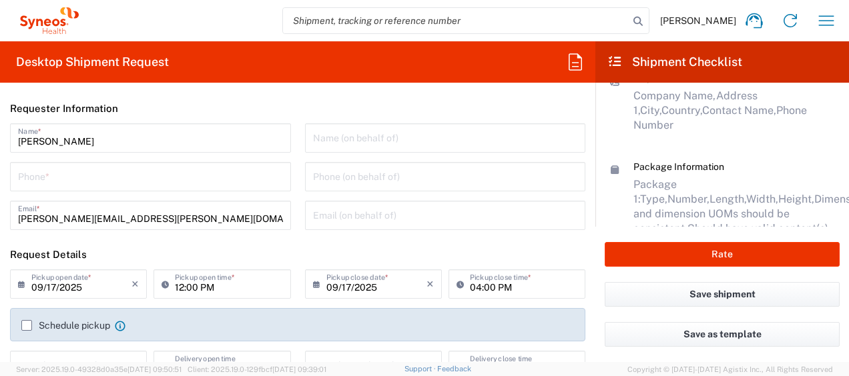
scroll to position [284, 0]
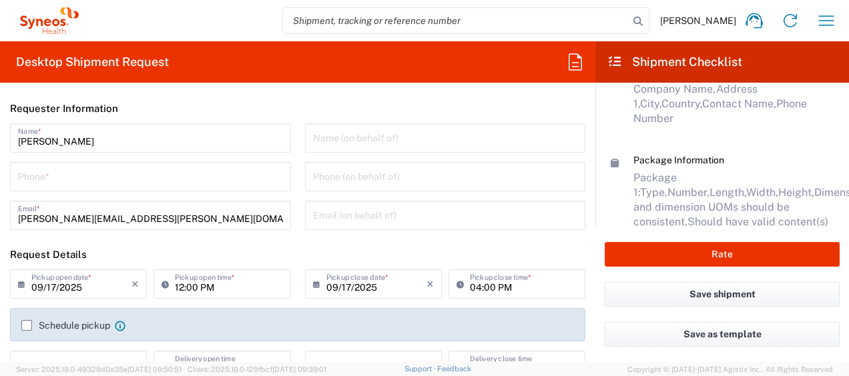
click at [446, 21] on input "search" at bounding box center [456, 20] width 346 height 25
click at [384, 24] on input "search" at bounding box center [456, 20] width 346 height 25
paste input "56847987"
type input "56847987"
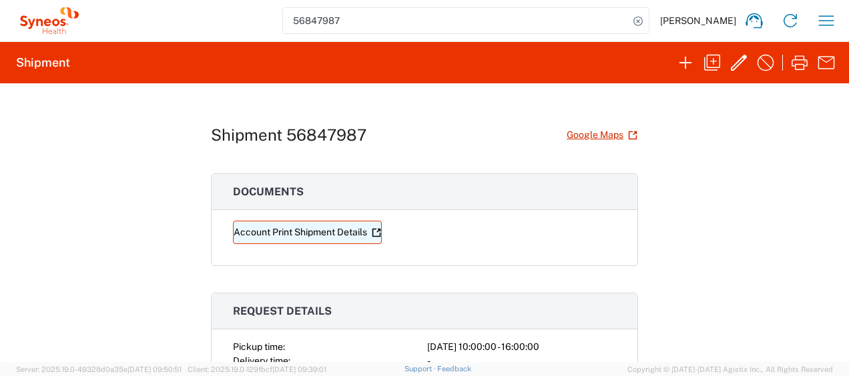
click at [315, 231] on link "Account Print Shipment Details" at bounding box center [307, 232] width 149 height 23
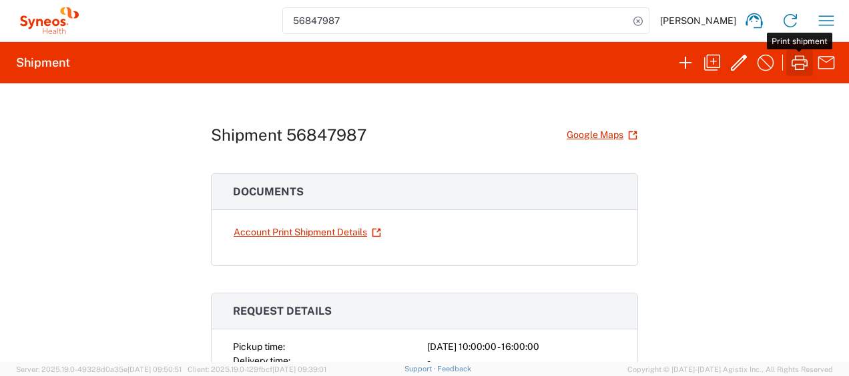
click at [800, 63] on icon "button" at bounding box center [799, 62] width 21 height 21
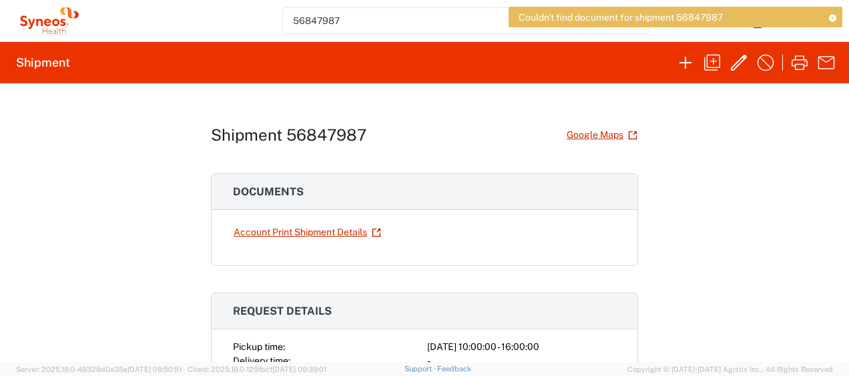
click at [750, 154] on div "Shipment 56847987 Google Maps Documents Account Print Shipment Details Request …" at bounding box center [424, 222] width 849 height 279
click at [734, 63] on icon "button" at bounding box center [738, 62] width 21 height 21
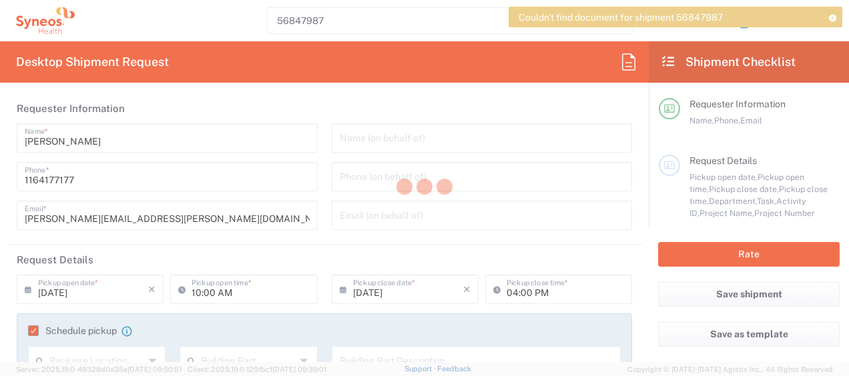
type input "[US_STATE]"
type input "1013180C"
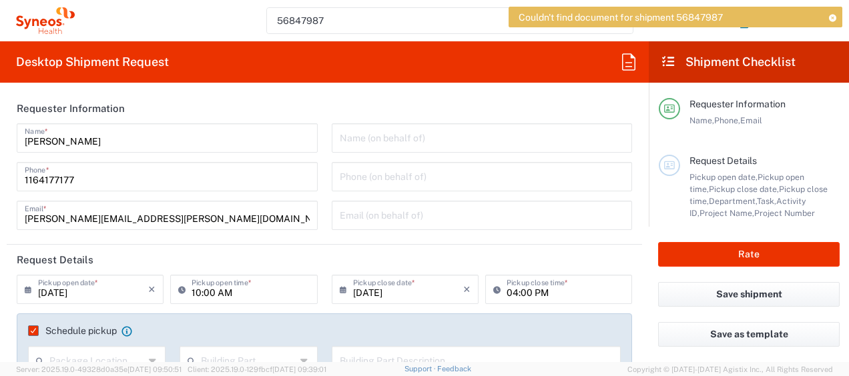
type input "[US_STATE]"
type input "Your Packaging"
type input "[US_STATE]"
type input "Galderma 1013180C"
type input "3210"
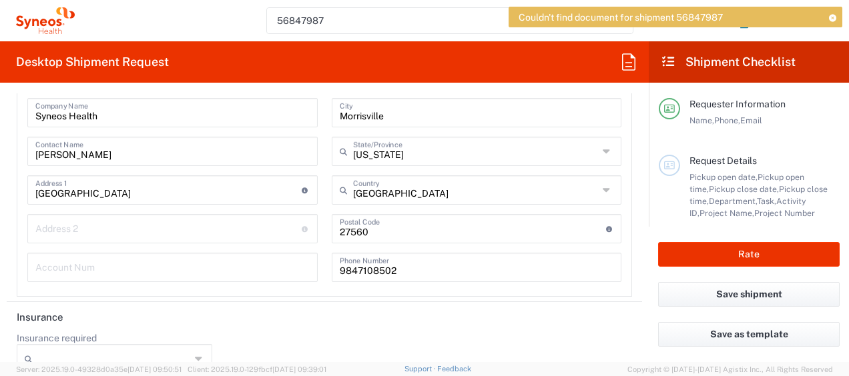
scroll to position [1937, 0]
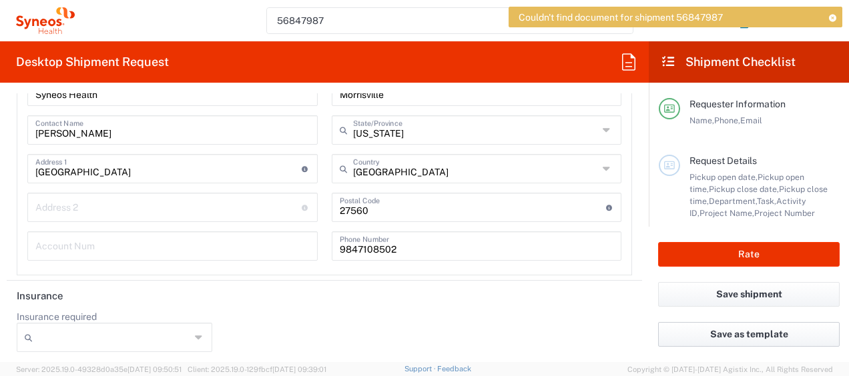
click at [730, 339] on button "Save as template" at bounding box center [749, 334] width 182 height 25
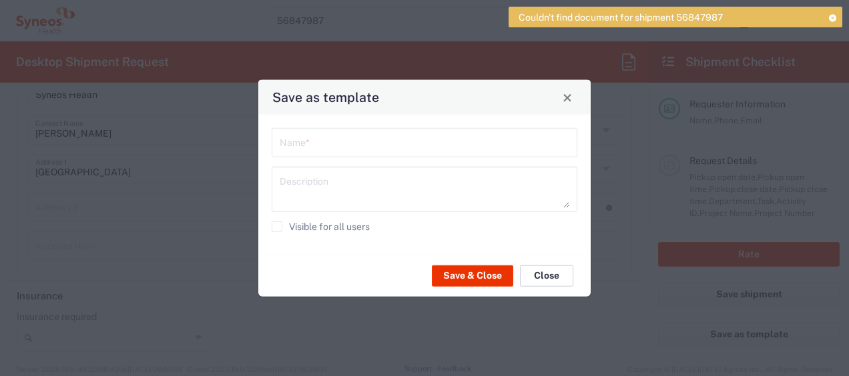
click at [547, 275] on button "Close" at bounding box center [546, 275] width 53 height 21
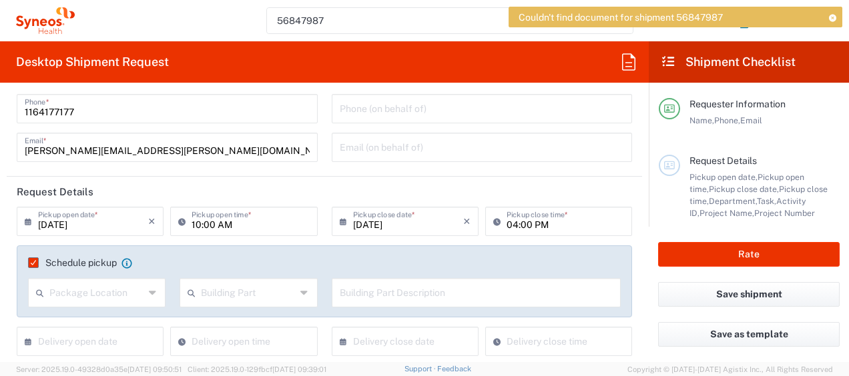
scroll to position [0, 0]
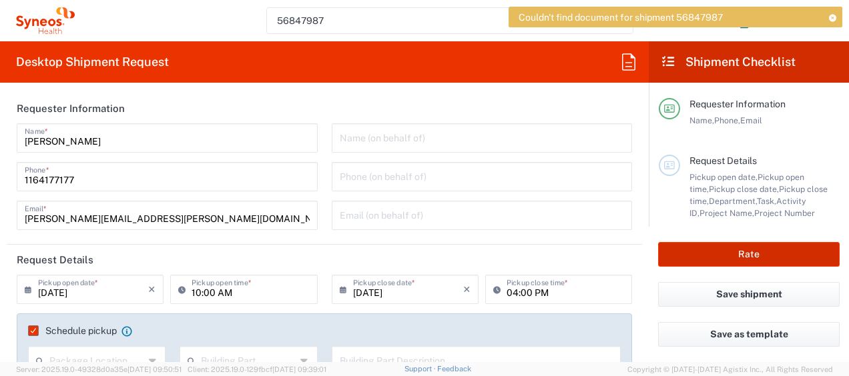
click at [713, 260] on button "Rate" at bounding box center [749, 254] width 182 height 25
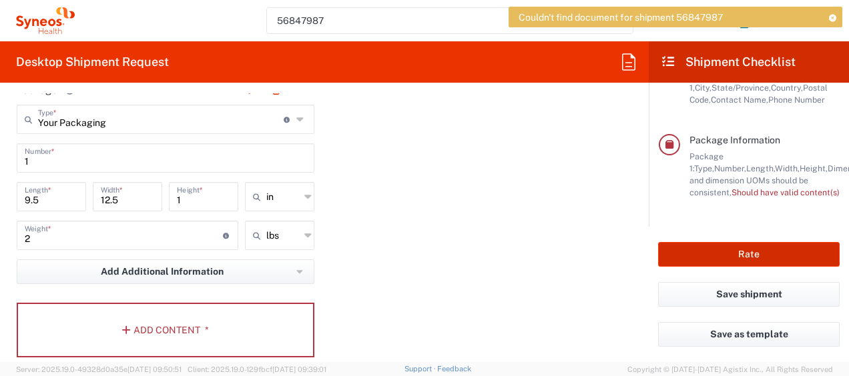
scroll to position [1268, 0]
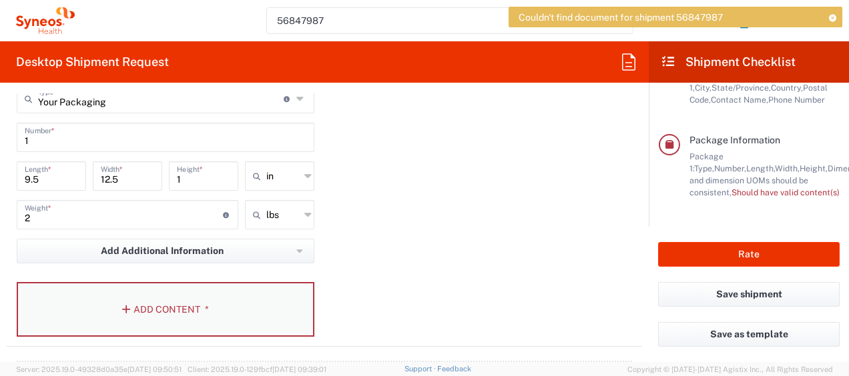
click at [129, 307] on icon "button" at bounding box center [128, 309] width 12 height 9
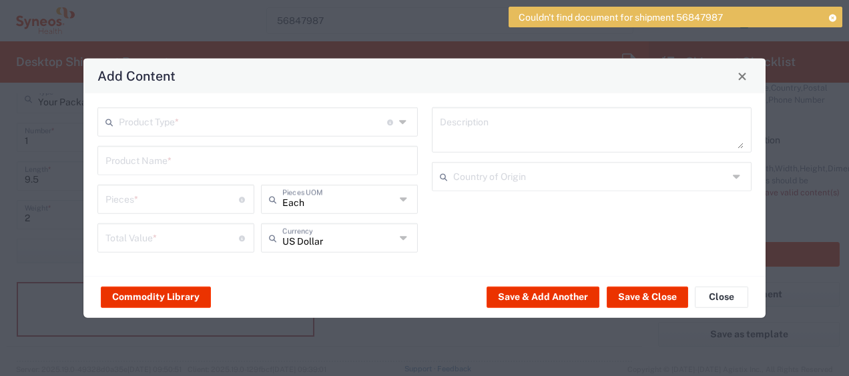
click at [400, 121] on icon at bounding box center [404, 121] width 10 height 21
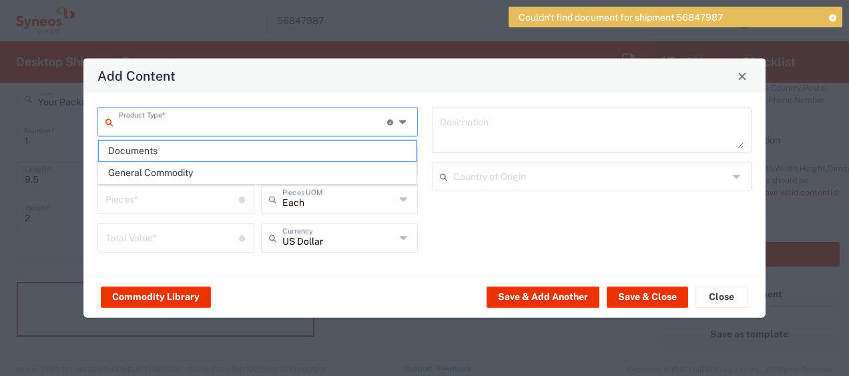
click at [299, 117] on input "text" at bounding box center [253, 120] width 268 height 23
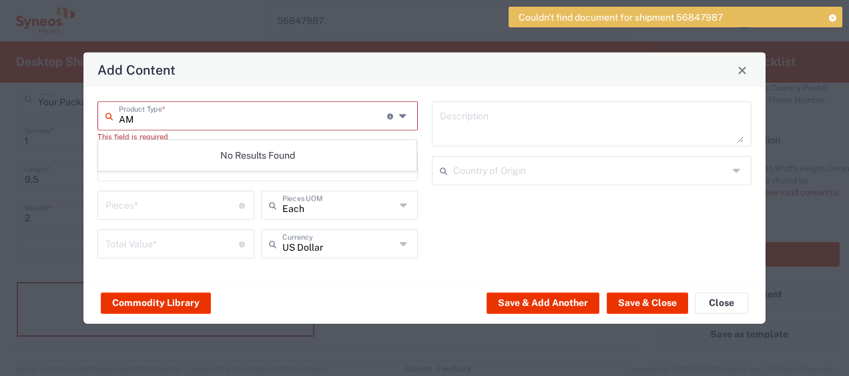
type input "A"
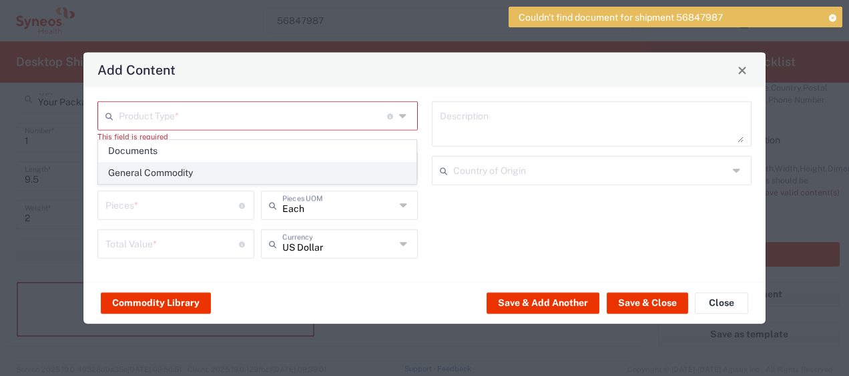
click at [207, 171] on span "General Commodity" at bounding box center [258, 173] width 318 height 21
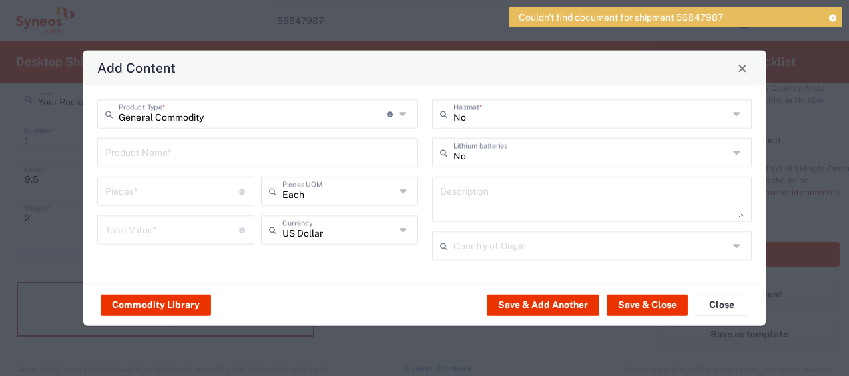
click at [402, 114] on icon at bounding box center [404, 113] width 10 height 21
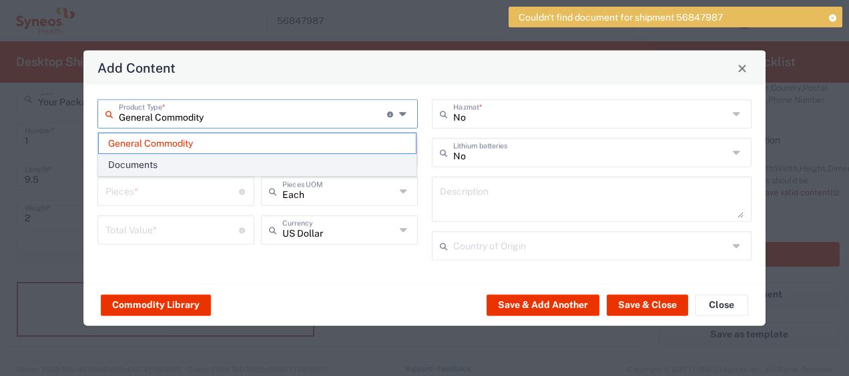
click at [186, 162] on span "Documents" at bounding box center [258, 165] width 318 height 21
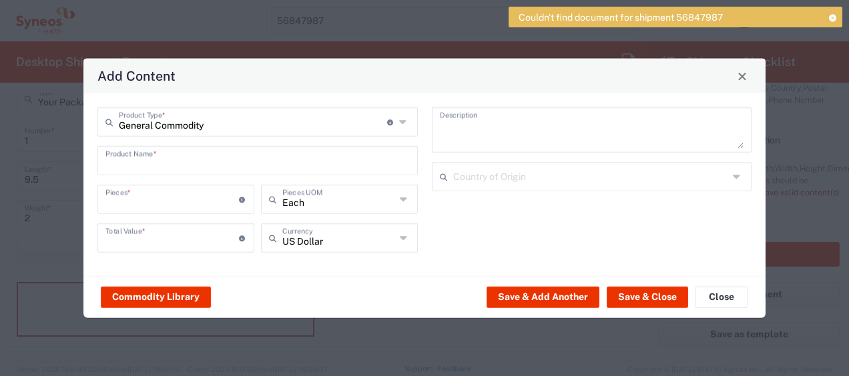
type input "Documents"
type input "1"
type textarea "Documents"
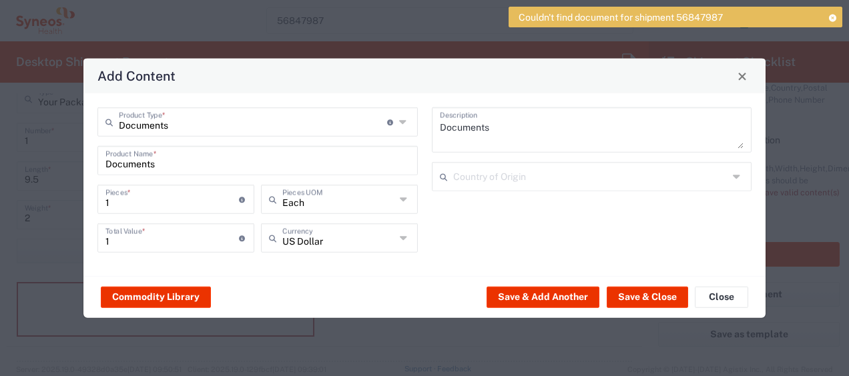
click at [217, 164] on input "Documents" at bounding box center [257, 159] width 304 height 23
click at [216, 164] on input "Documents" at bounding box center [257, 159] width 304 height 23
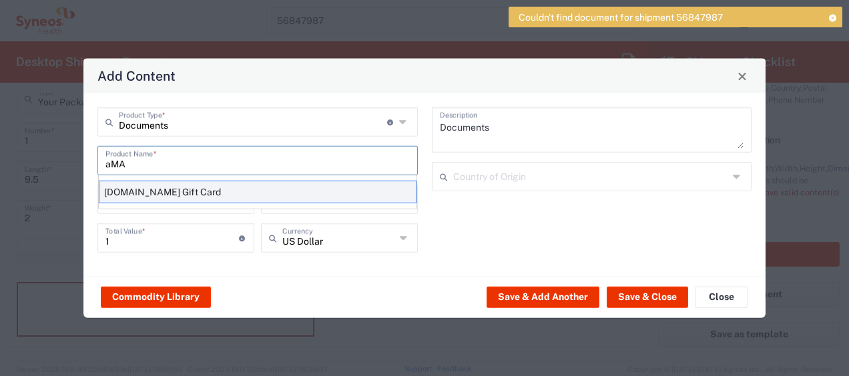
click at [270, 190] on div "[DOMAIN_NAME] Gift Card" at bounding box center [258, 192] width 318 height 23
type input "[DOMAIN_NAME] Gift Card"
type textarea "[DOMAIN_NAME] Gift Card"
type input "[GEOGRAPHIC_DATA]"
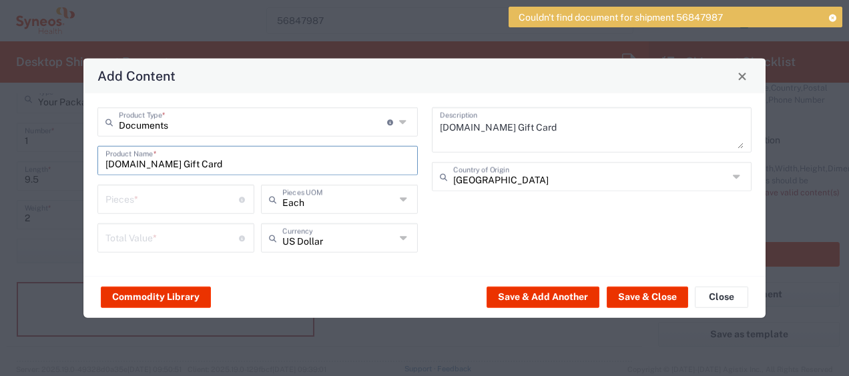
click at [191, 200] on input "number" at bounding box center [171, 198] width 133 height 23
type input "4"
click at [505, 222] on div "[DOMAIN_NAME] Gift Card Description [GEOGRAPHIC_DATA] Country of Origin" at bounding box center [591, 184] width 334 height 155
click at [400, 199] on icon at bounding box center [404, 199] width 9 height 21
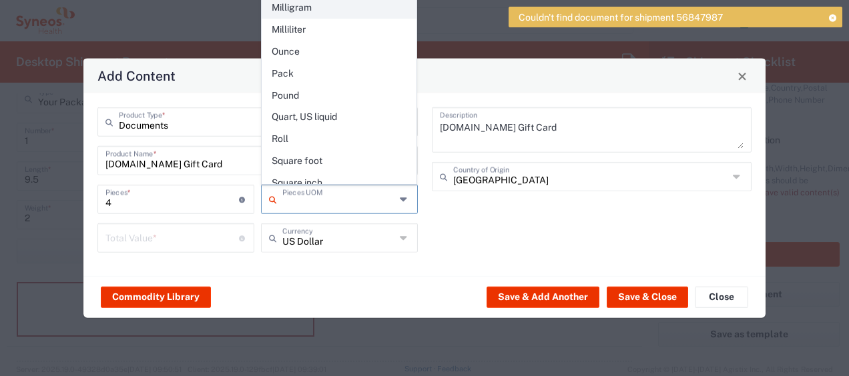
scroll to position [534, 0]
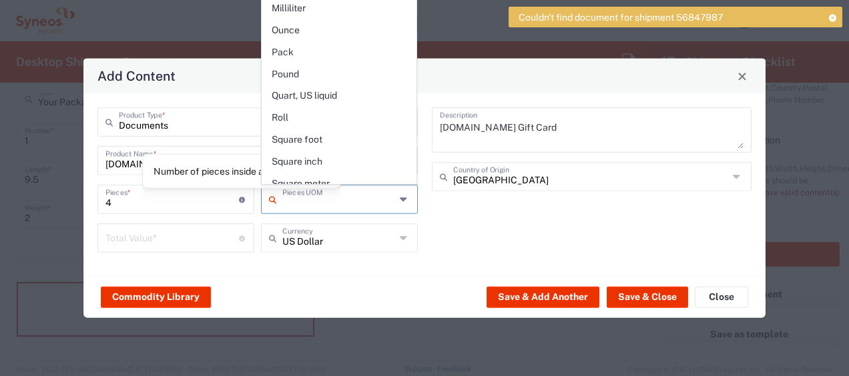
click at [239, 198] on icon at bounding box center [242, 199] width 7 height 6
type input "Each"
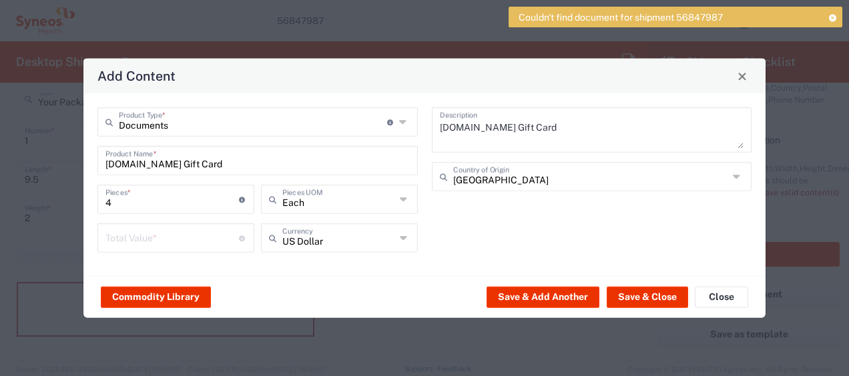
click at [241, 198] on icon at bounding box center [242, 199] width 7 height 6
click at [172, 295] on button "Commodity Library" at bounding box center [156, 296] width 110 height 21
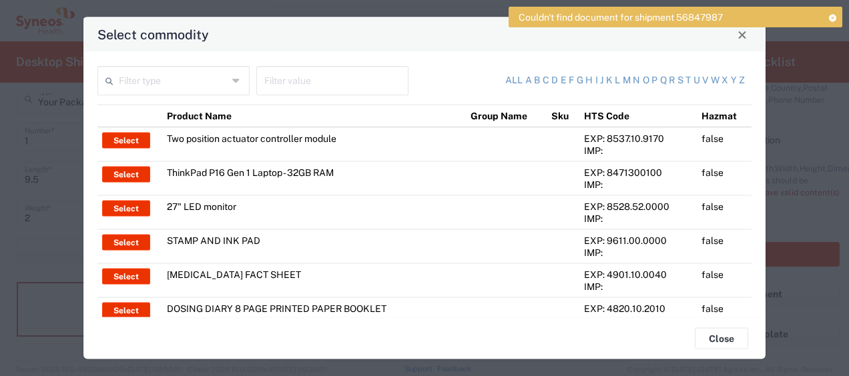
click at [177, 77] on input "text" at bounding box center [173, 79] width 109 height 23
type input "A"
type input "G"
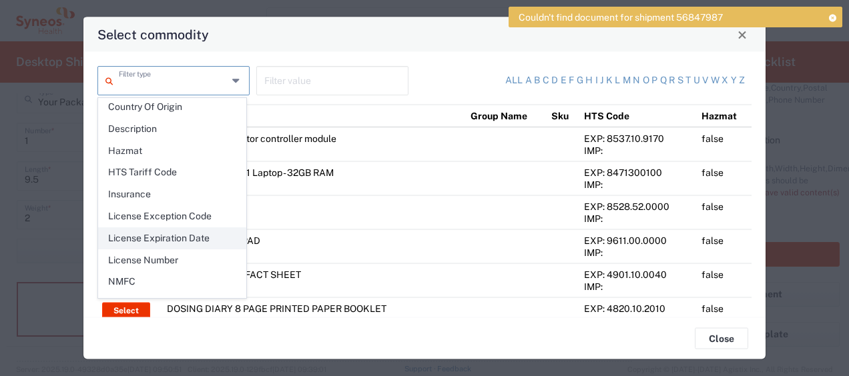
scroll to position [186, 0]
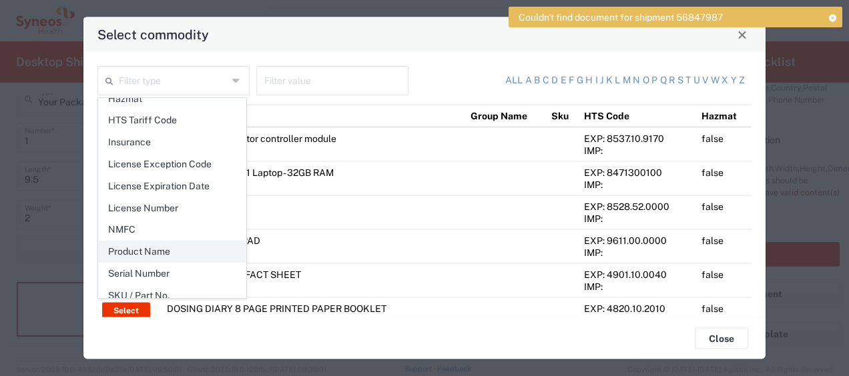
click at [192, 244] on span "Product Name" at bounding box center [172, 252] width 147 height 21
type input "Product Name"
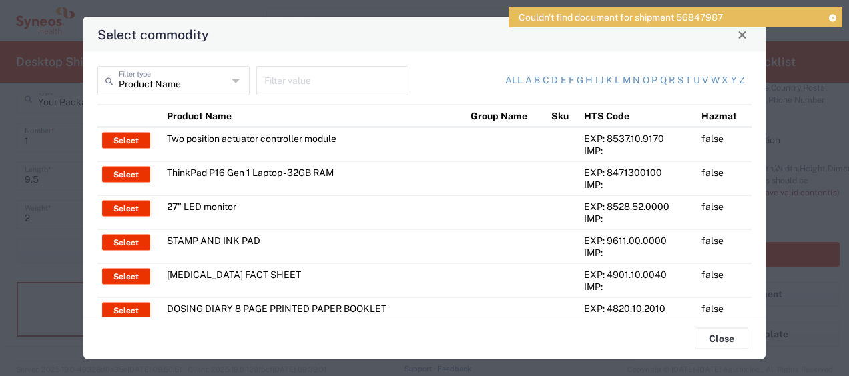
click at [324, 81] on input "text" at bounding box center [332, 79] width 136 height 23
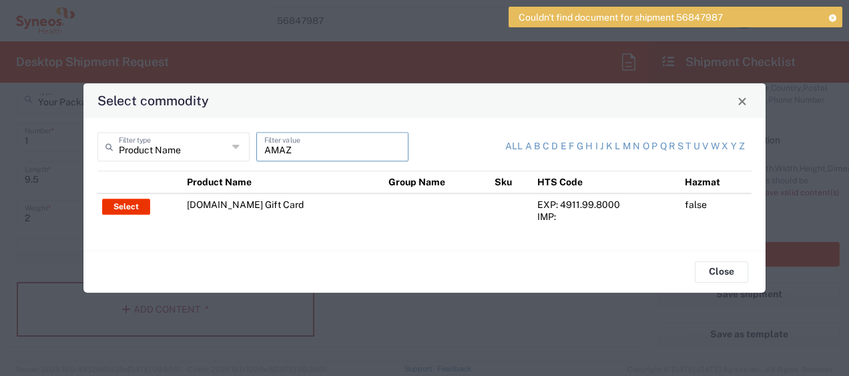
type input "AMAZ"
click at [127, 209] on button "Select" at bounding box center [126, 207] width 48 height 16
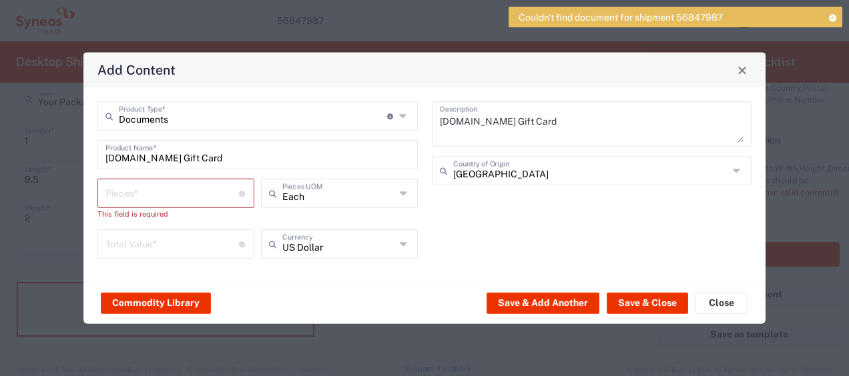
click at [192, 195] on input "number" at bounding box center [171, 192] width 133 height 23
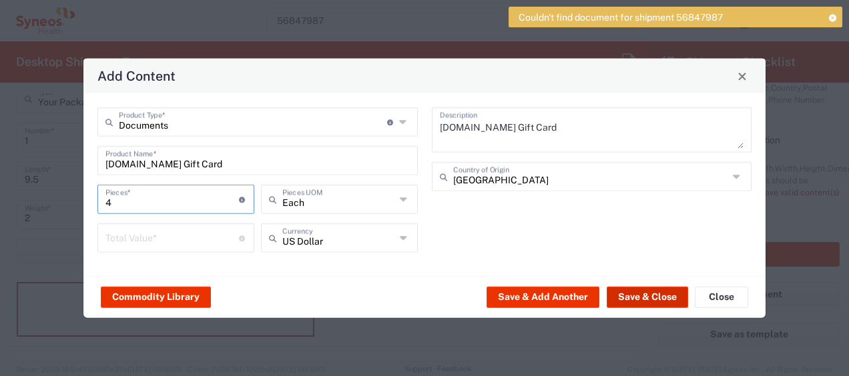
type input "4"
click at [632, 300] on button "Save & Close" at bounding box center [647, 296] width 81 height 21
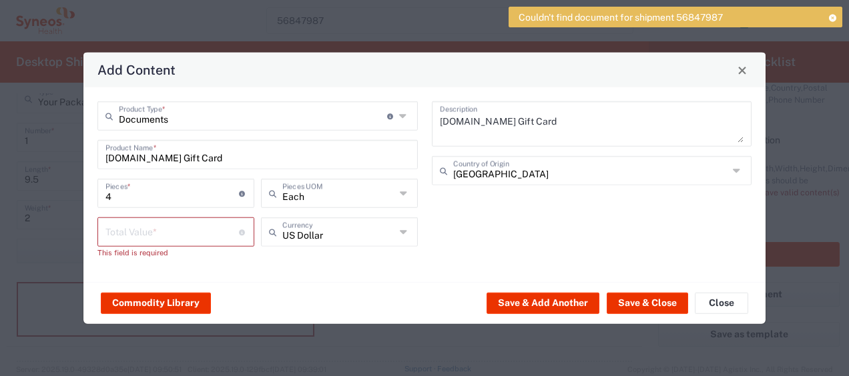
click at [186, 224] on input "number" at bounding box center [171, 231] width 133 height 23
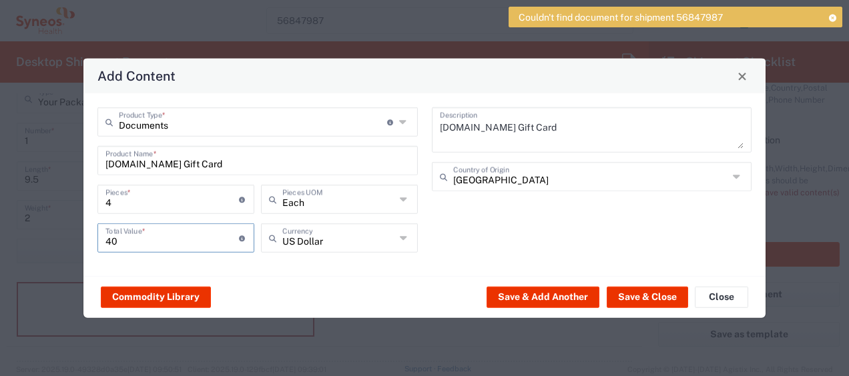
type input "40"
click at [633, 294] on button "Save & Close" at bounding box center [647, 296] width 81 height 21
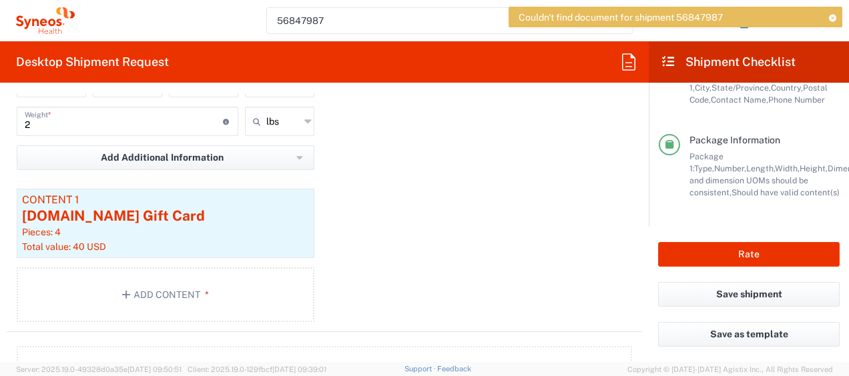
scroll to position [1335, 0]
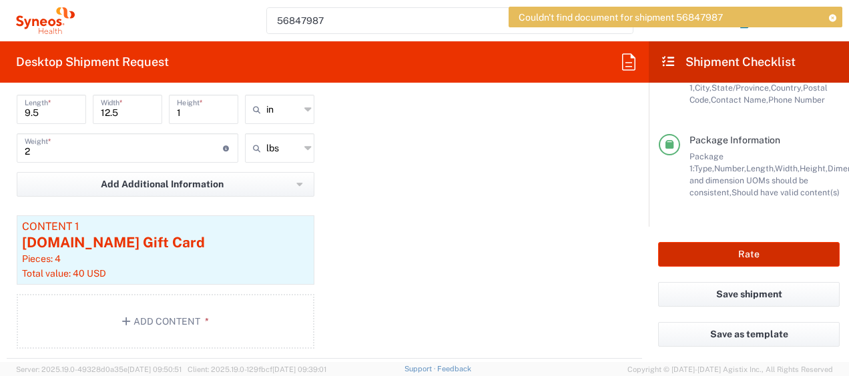
click at [751, 254] on button "Rate" at bounding box center [749, 254] width 182 height 25
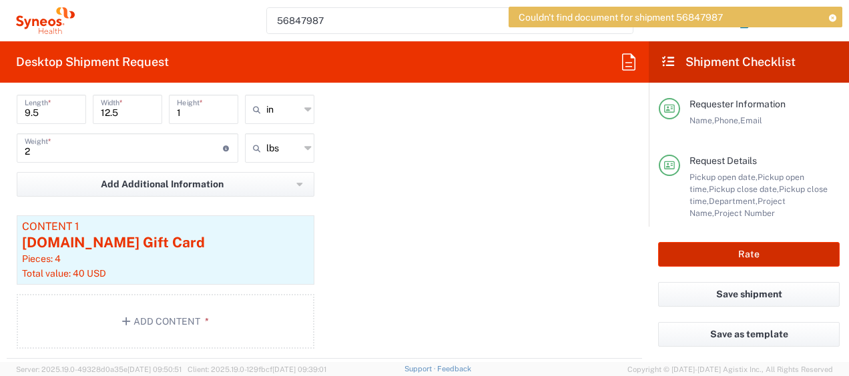
scroll to position [286, 0]
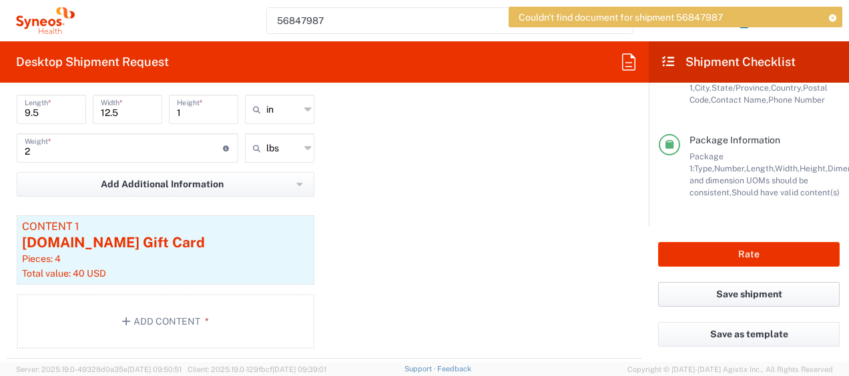
click at [759, 301] on button "Save shipment" at bounding box center [749, 294] width 182 height 25
click at [759, 295] on button "Save shipment" at bounding box center [749, 294] width 182 height 25
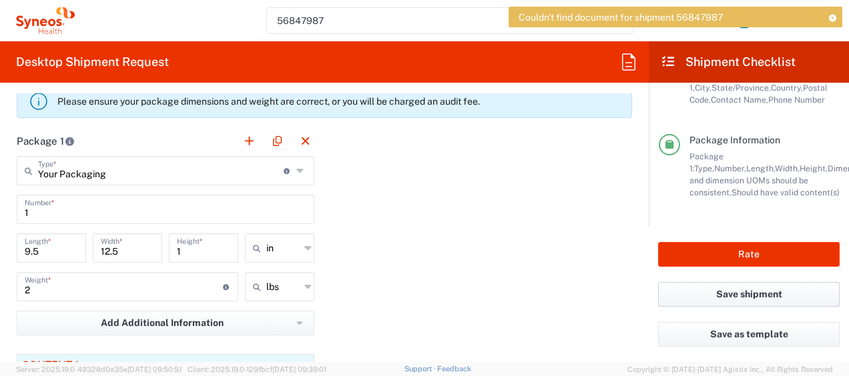
scroll to position [1135, 0]
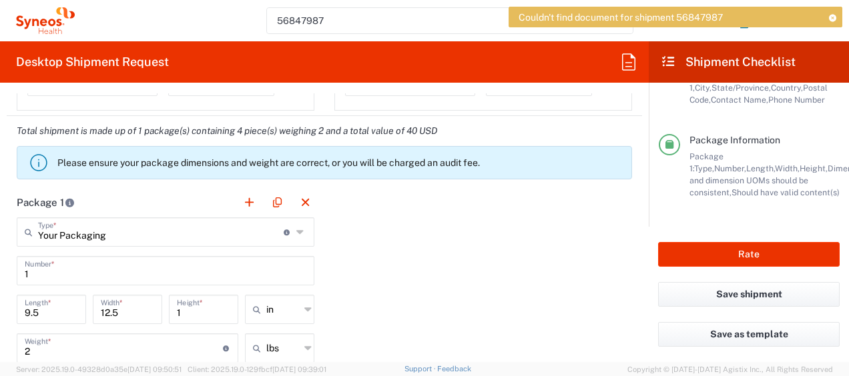
click at [832, 18] on icon at bounding box center [832, 17] width 9 height 7
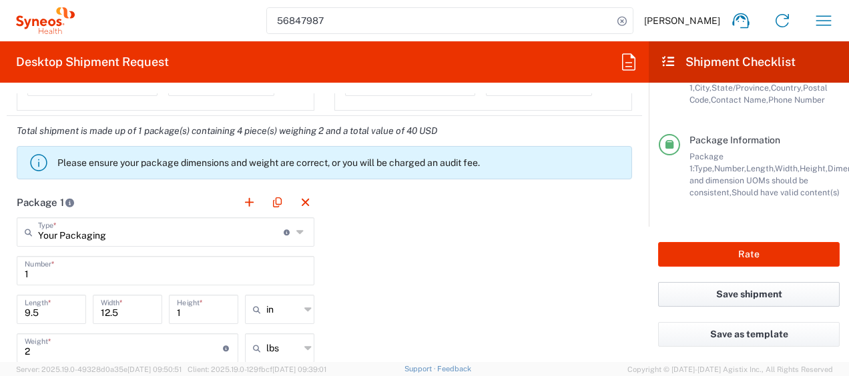
click at [727, 299] on button "Save shipment" at bounding box center [749, 294] width 182 height 25
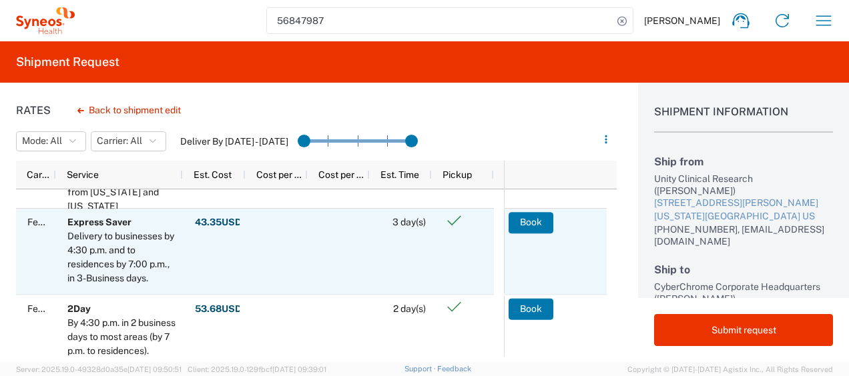
scroll to position [133, 0]
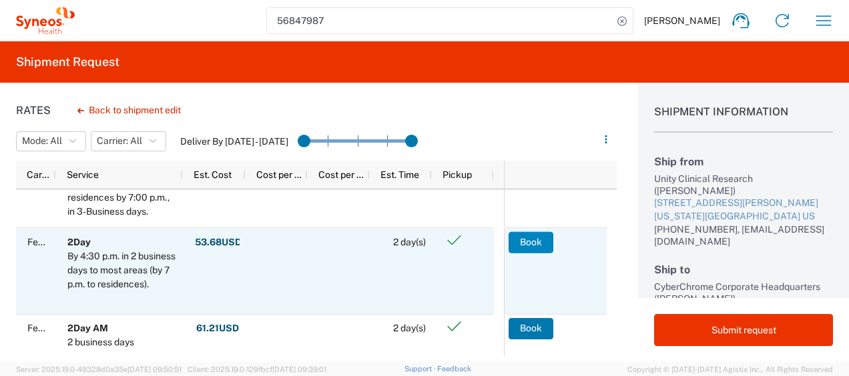
click at [533, 238] on button "Book" at bounding box center [531, 242] width 45 height 21
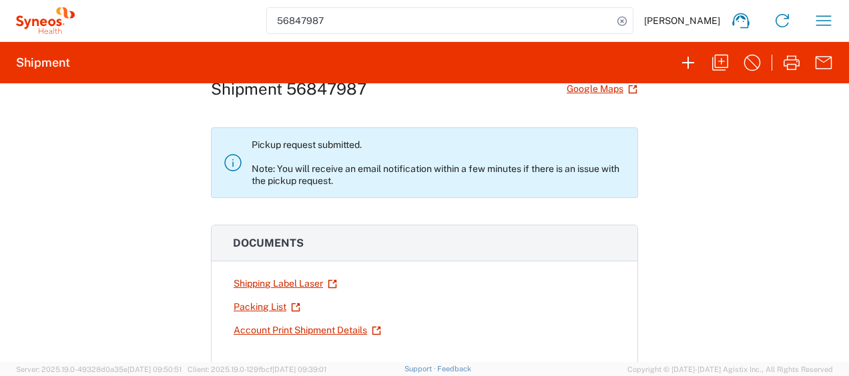
scroll to position [67, 0]
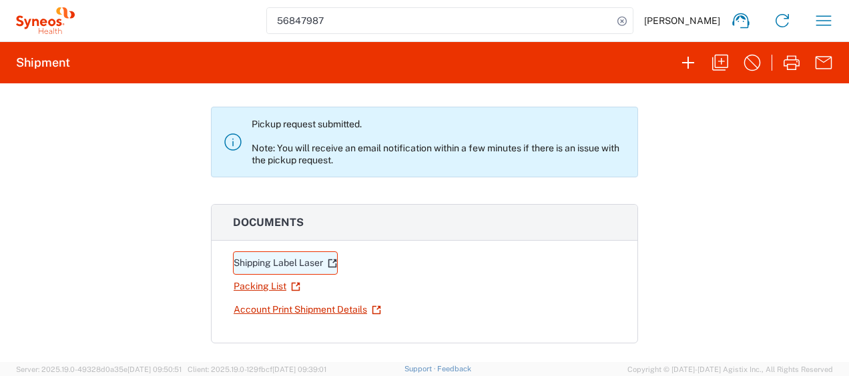
click at [329, 259] on icon at bounding box center [332, 263] width 9 height 9
click at [253, 262] on link "Shipping Label Laser" at bounding box center [285, 263] width 105 height 23
